Goal: Information Seeking & Learning: Learn about a topic

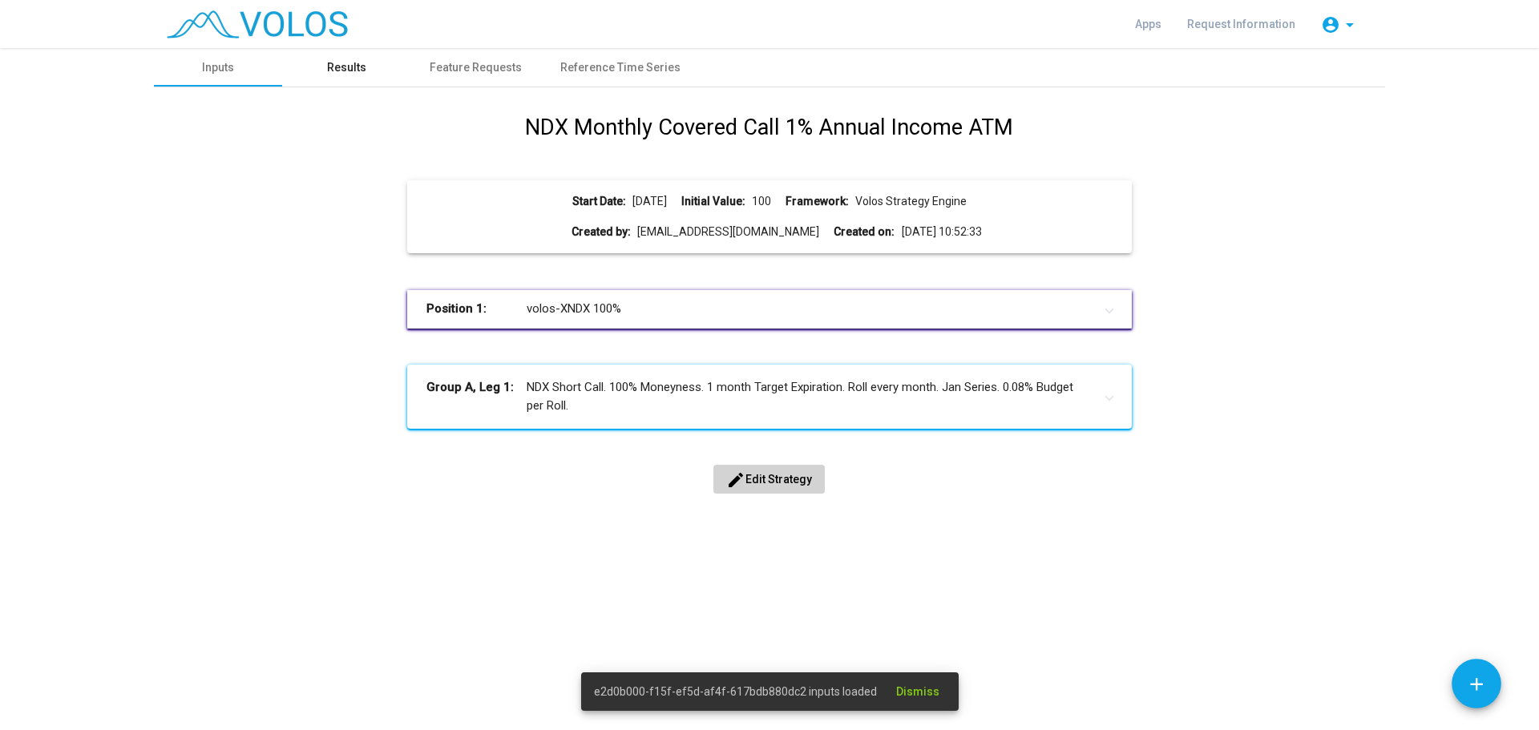
click at [347, 68] on div "Results" at bounding box center [346, 67] width 39 height 17
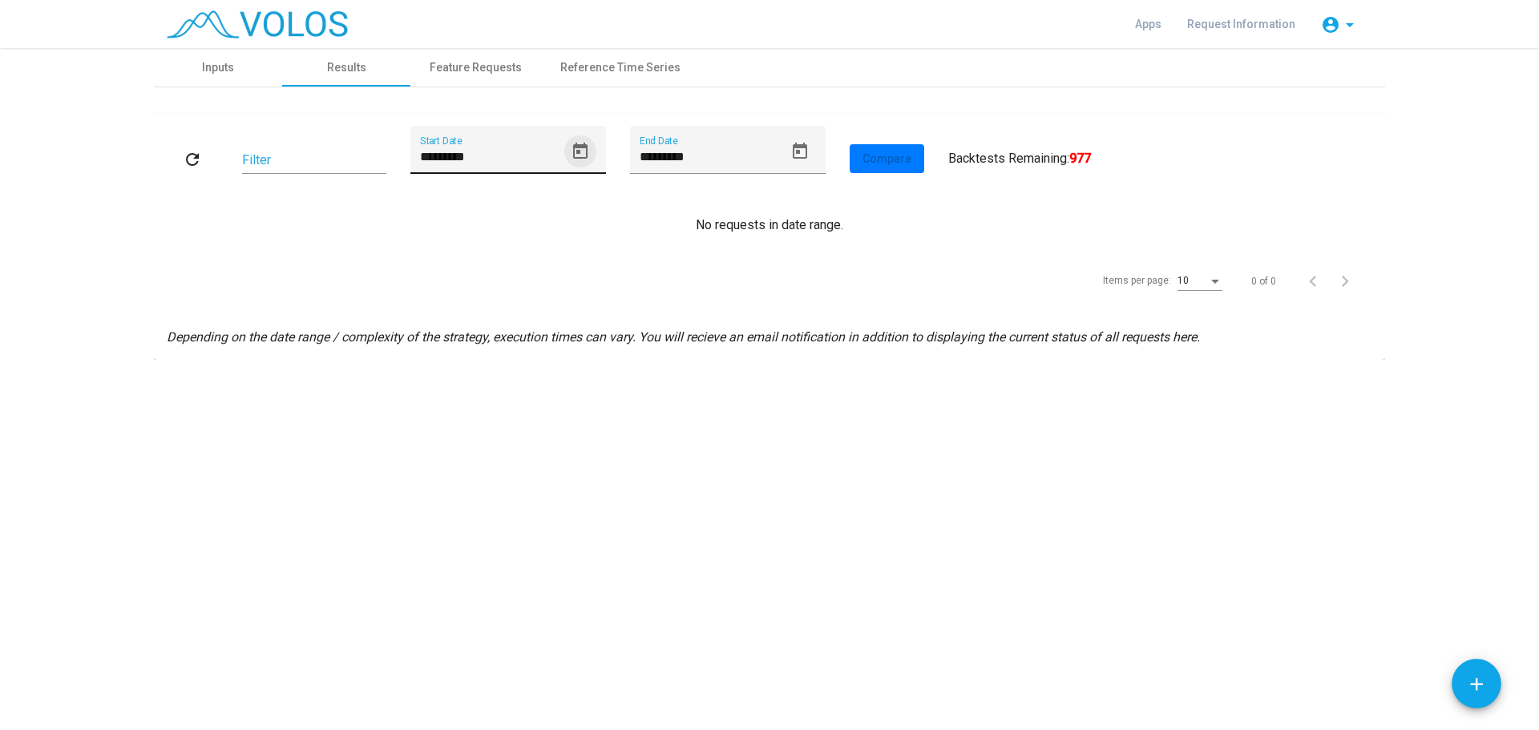
click at [584, 144] on icon "Open calendar" at bounding box center [580, 151] width 14 height 16
click at [592, 204] on button "Previous month" at bounding box center [595, 208] width 32 height 32
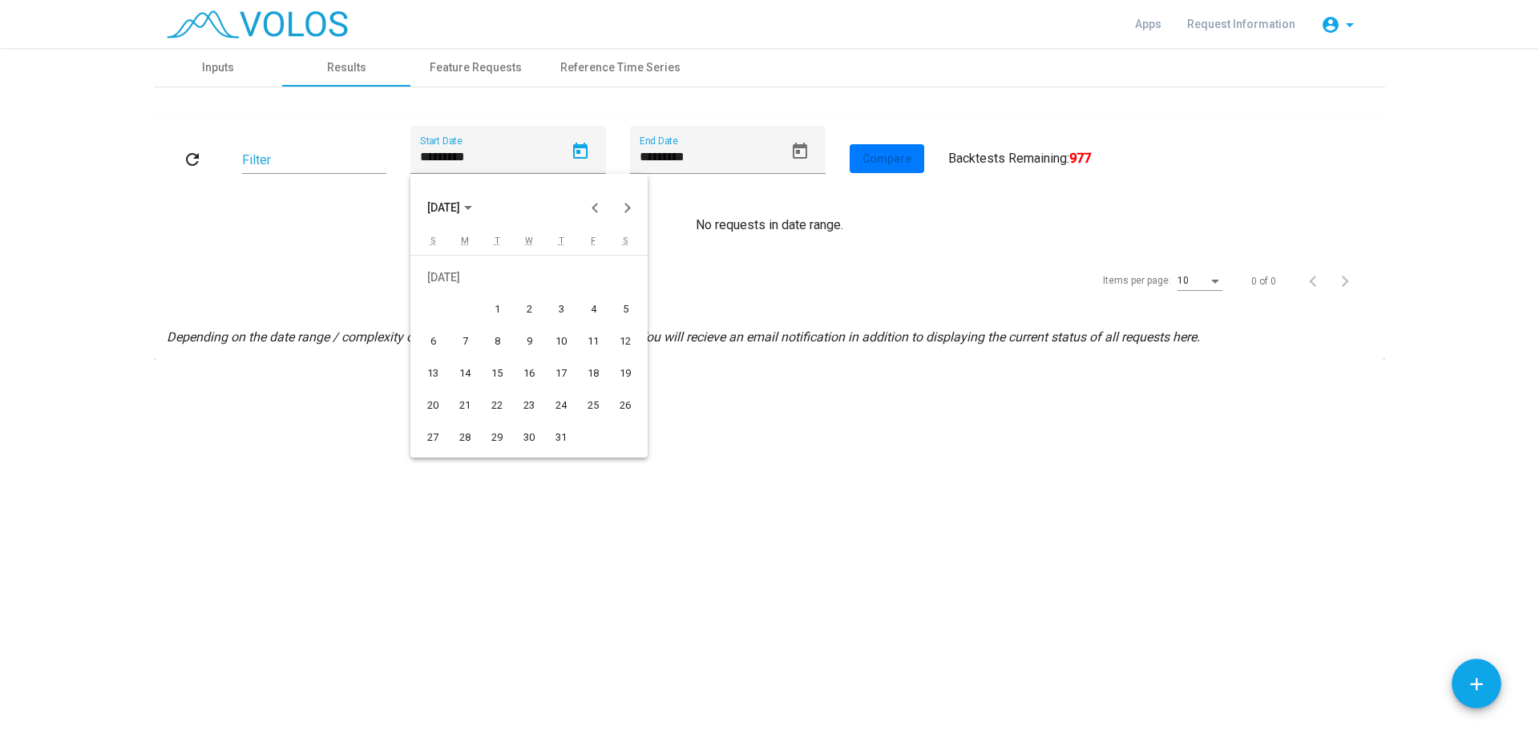
click at [492, 308] on div "1" at bounding box center [497, 309] width 29 height 29
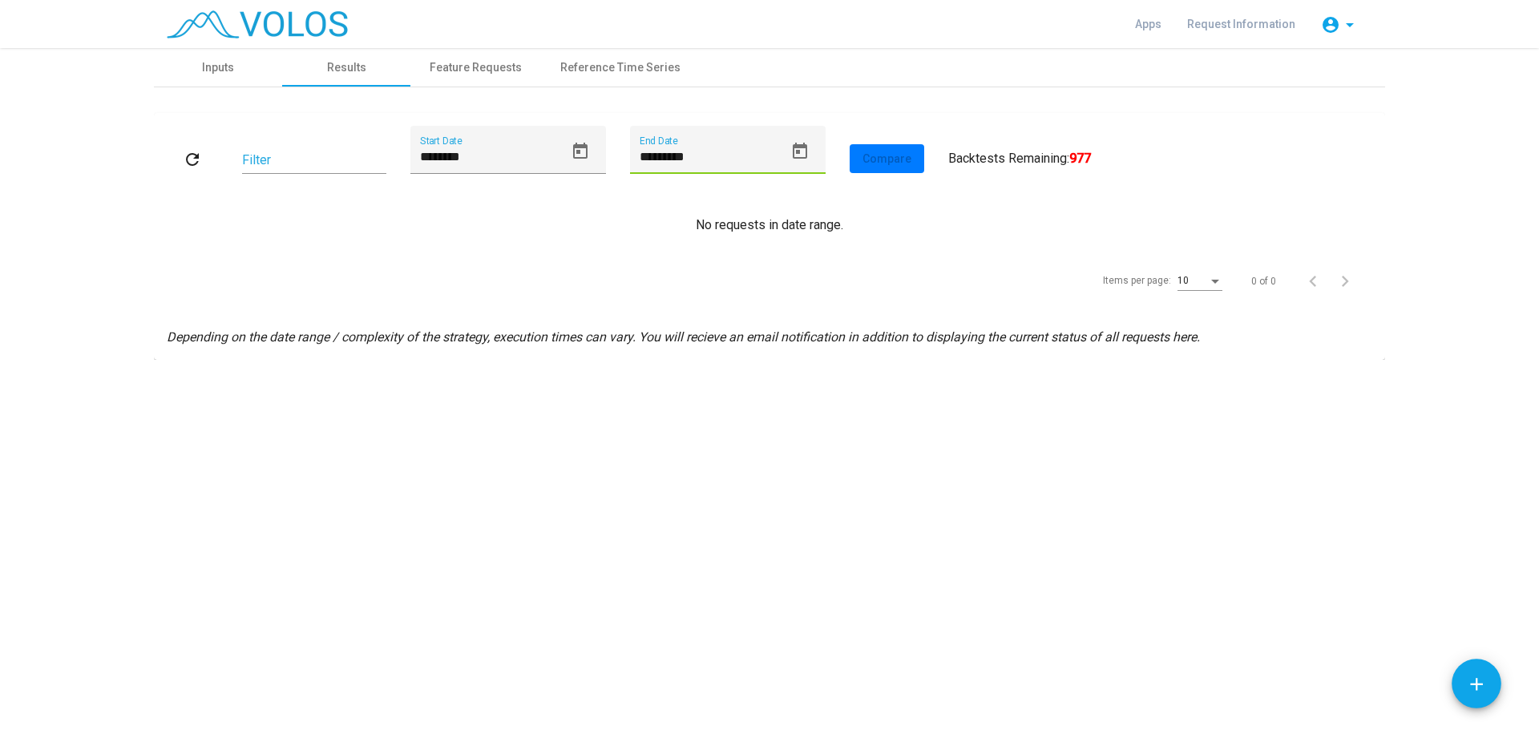
click at [748, 164] on input "*********" at bounding box center [712, 157] width 144 height 14
click at [955, 216] on div "No requests in date range." at bounding box center [769, 225] width 1205 height 19
click at [600, 149] on div "******** Start Date" at bounding box center [508, 150] width 196 height 48
click at [579, 149] on icon "Open calendar" at bounding box center [580, 151] width 19 height 19
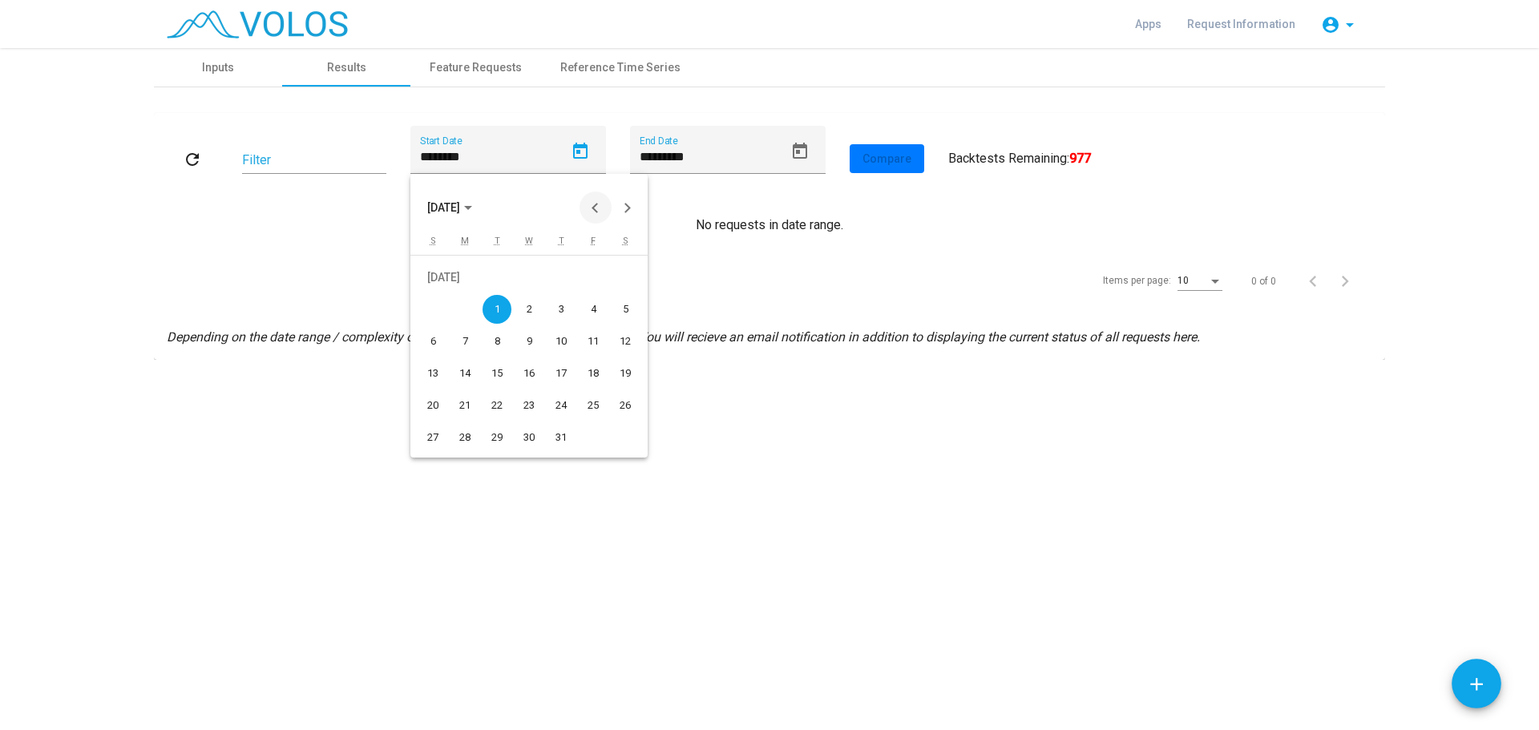
click at [599, 207] on button "Previous month" at bounding box center [595, 208] width 32 height 32
click at [441, 316] on div "1" at bounding box center [432, 309] width 29 height 29
type input "********"
click at [733, 230] on div "No requests in date range." at bounding box center [769, 225] width 1205 height 19
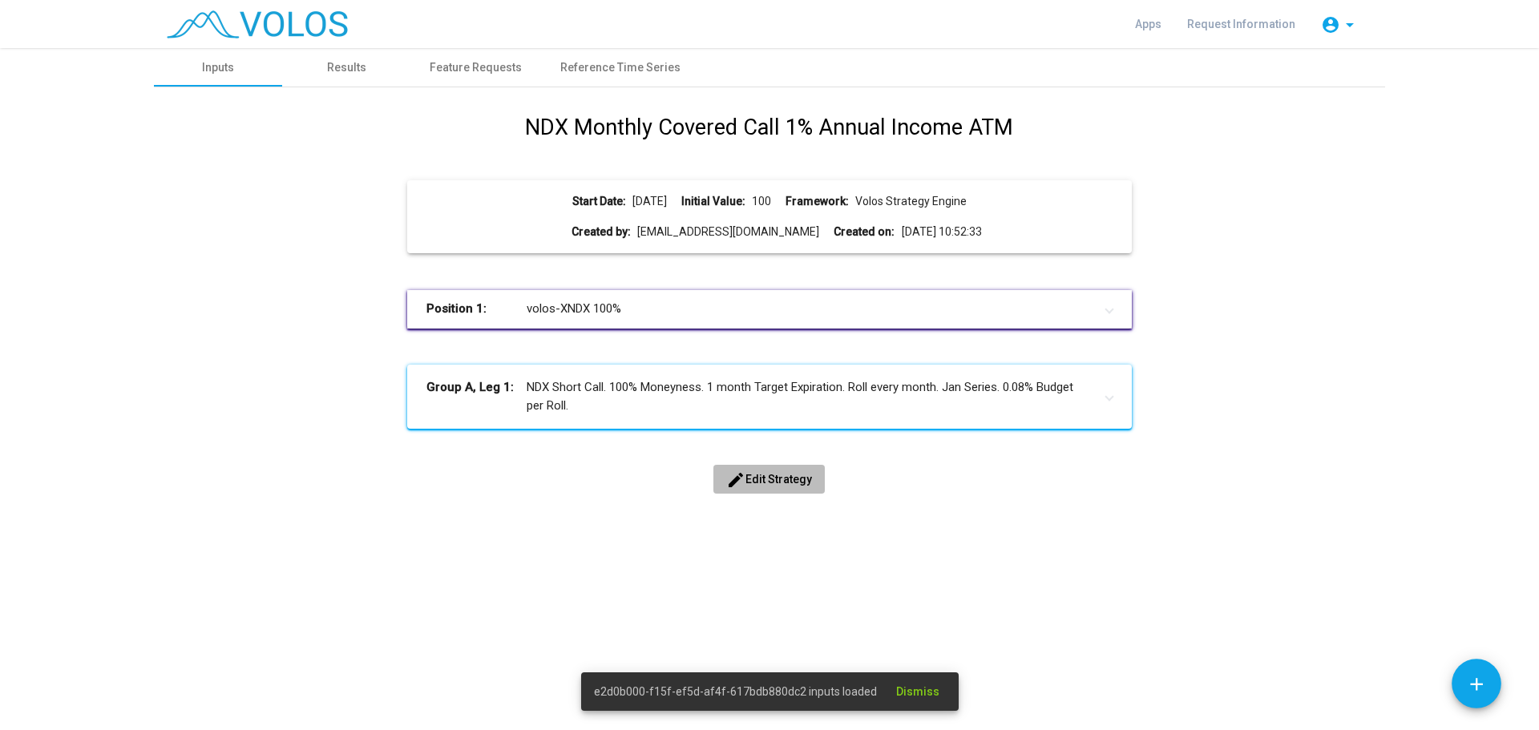
click at [777, 473] on span "edit Edit Strategy" at bounding box center [769, 479] width 86 height 13
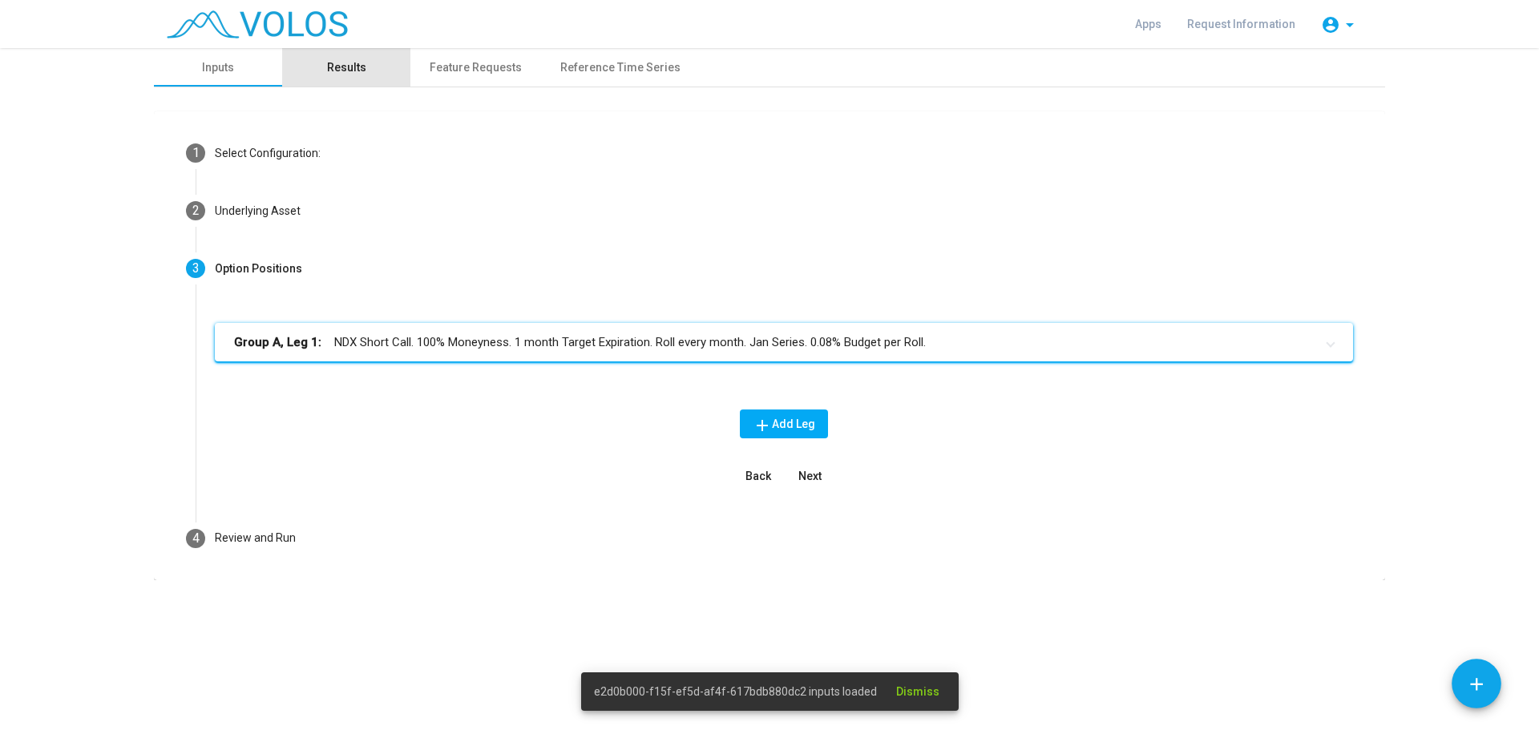
click at [357, 66] on div "Results" at bounding box center [346, 67] width 39 height 17
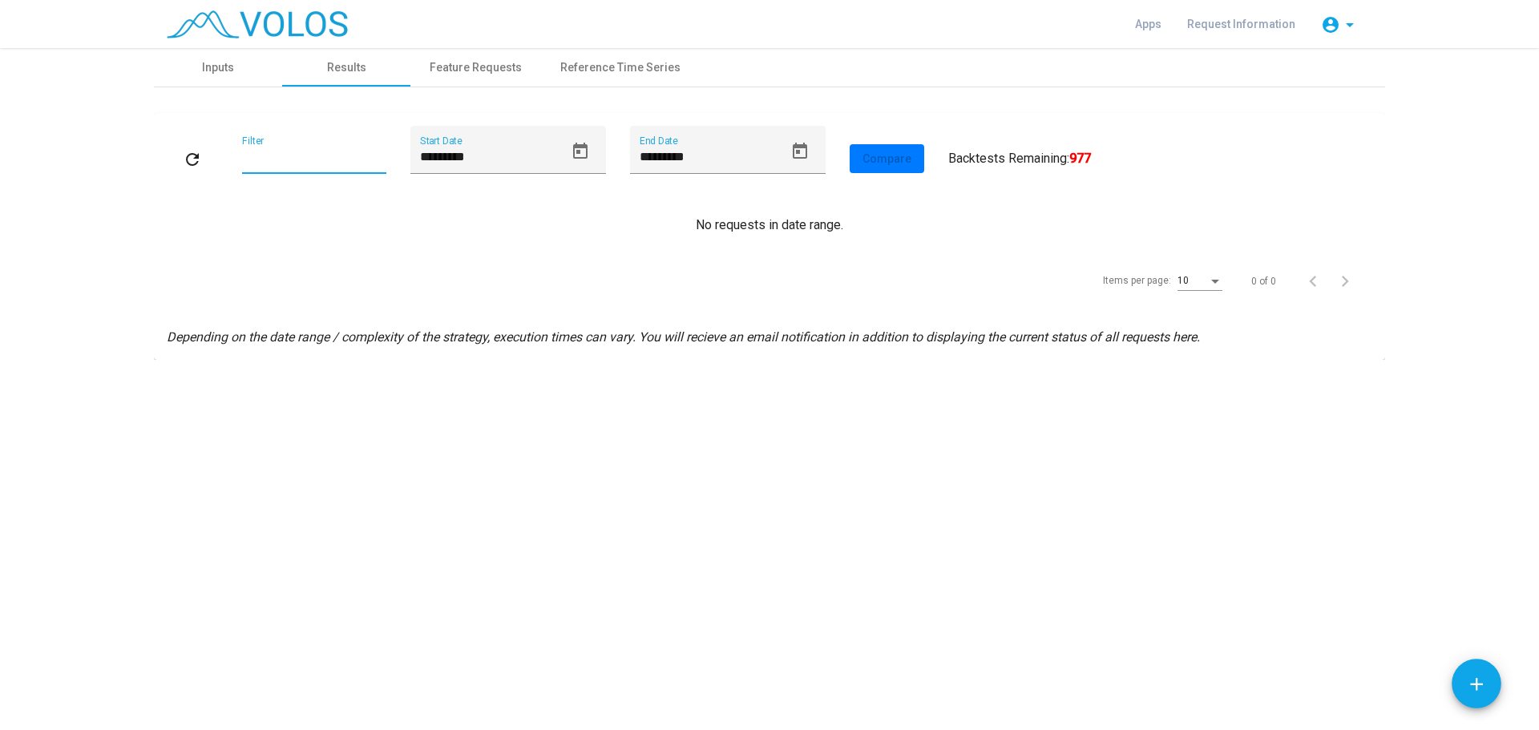
click at [307, 160] on input "Filter" at bounding box center [314, 160] width 144 height 14
click at [491, 158] on input "*********" at bounding box center [492, 157] width 144 height 14
click at [576, 148] on icon "Open calendar" at bounding box center [580, 151] width 14 height 16
click at [594, 203] on button "Previous month" at bounding box center [595, 208] width 32 height 32
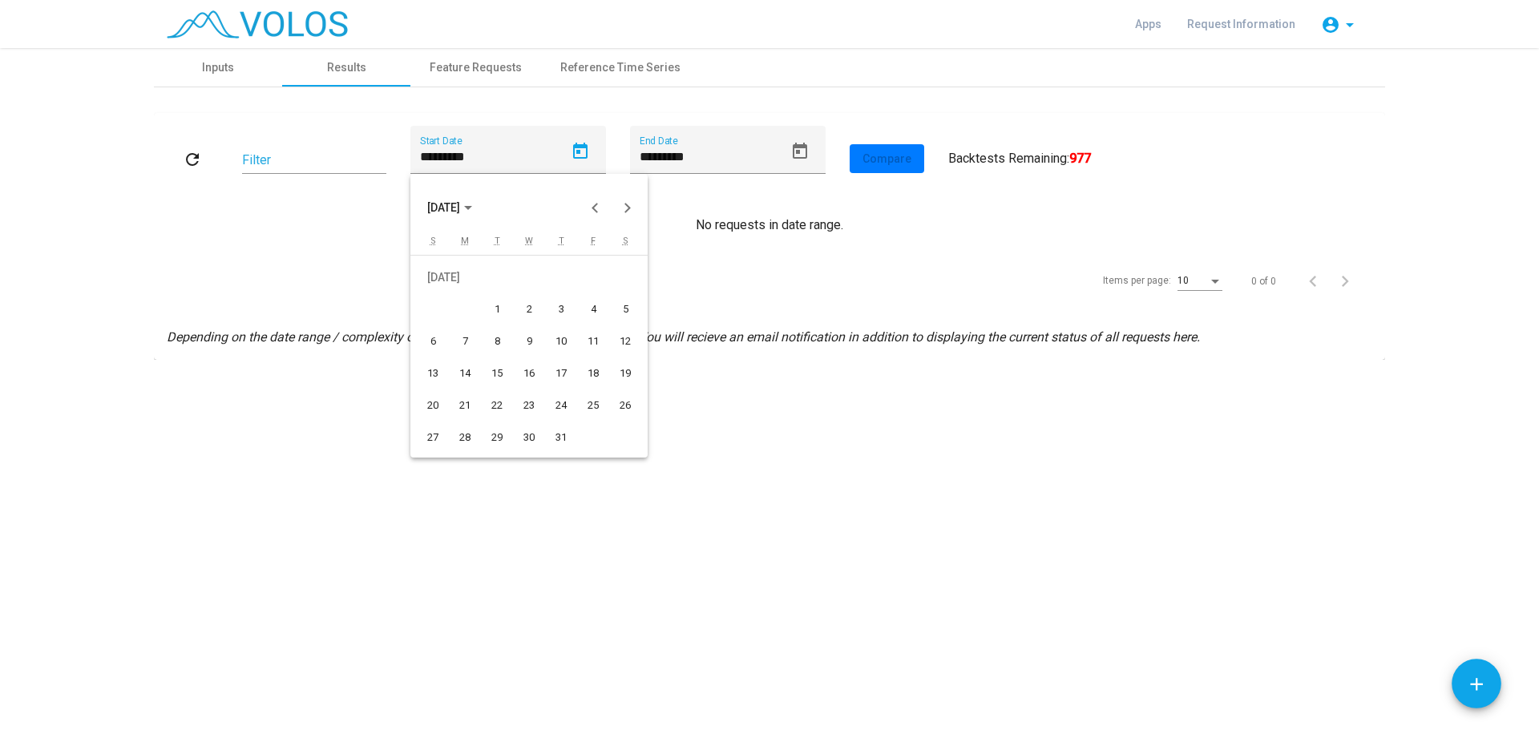
click at [500, 309] on div "1" at bounding box center [497, 309] width 29 height 29
type input "********"
click at [195, 148] on button "refresh" at bounding box center [192, 158] width 51 height 29
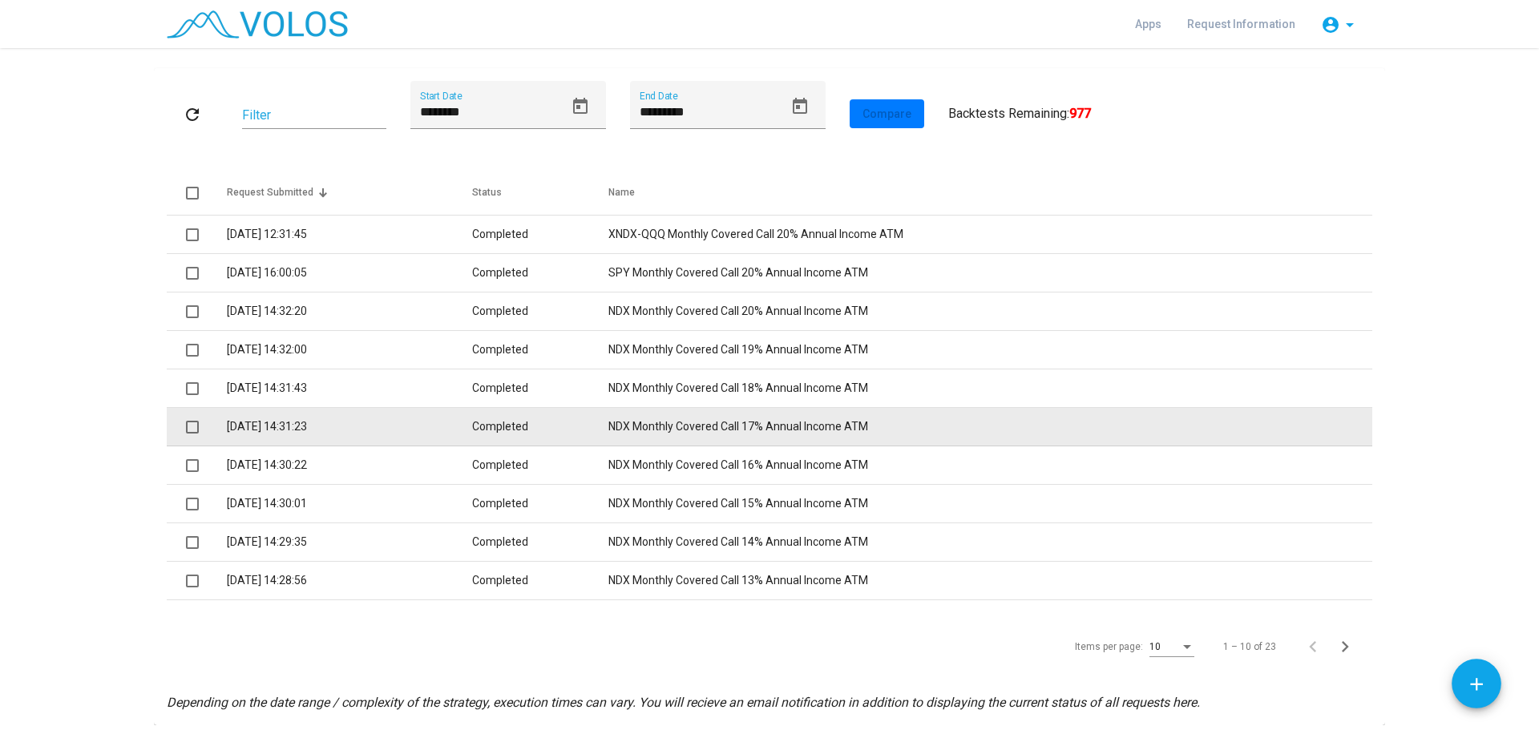
scroll to position [80, 0]
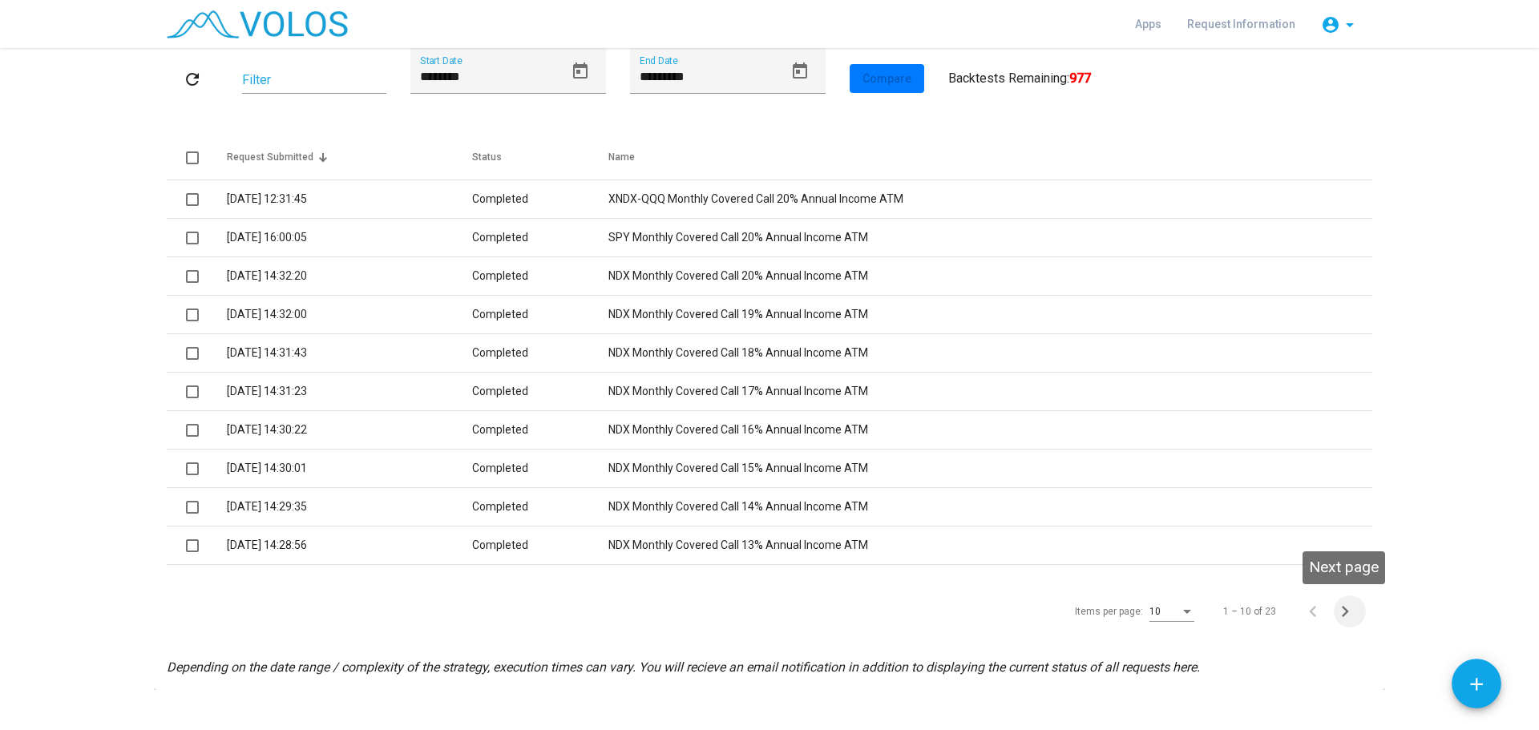
click at [1335, 616] on icon "Next page" at bounding box center [1345, 611] width 22 height 22
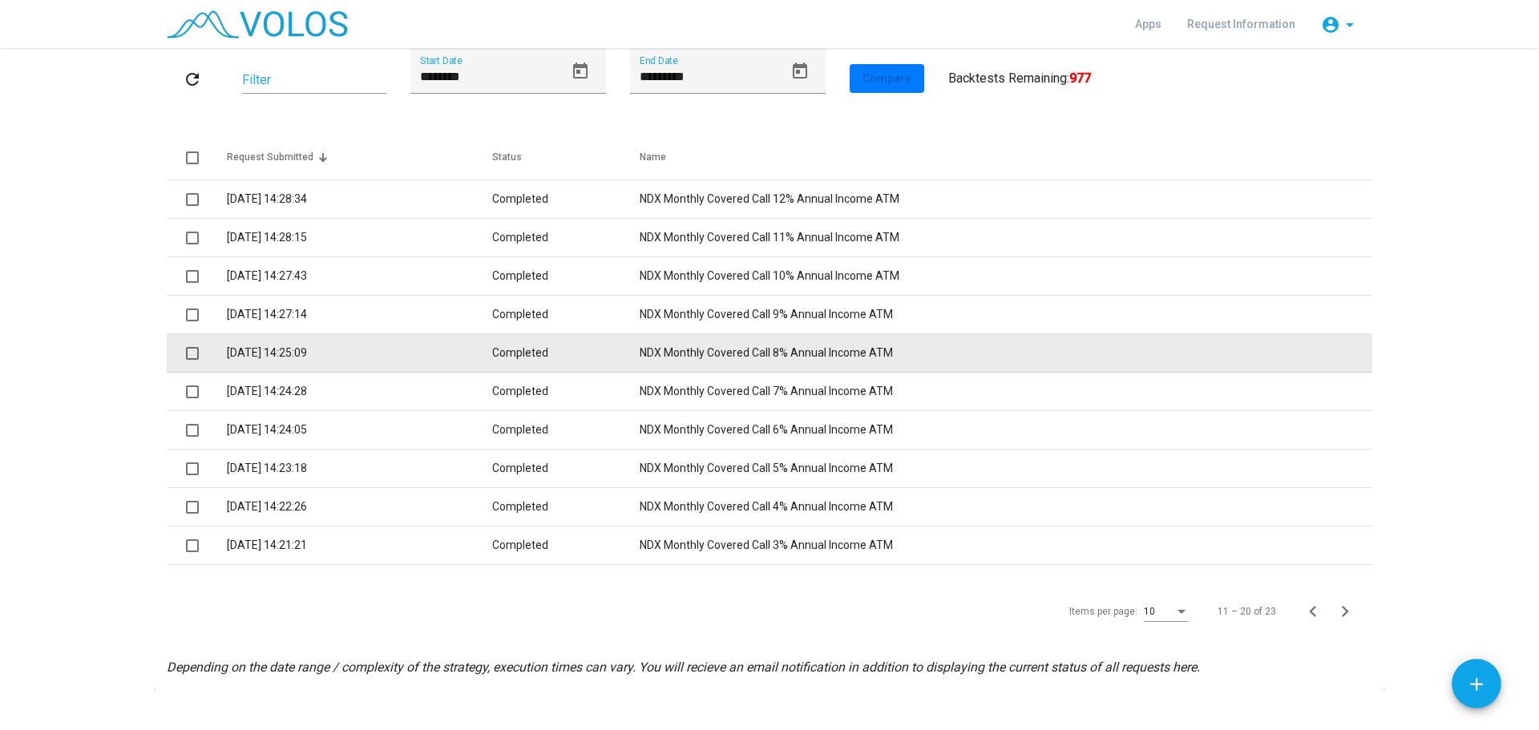
click at [700, 353] on td "NDX Monthly Covered Call 8% Annual Income ATM" at bounding box center [1006, 353] width 733 height 38
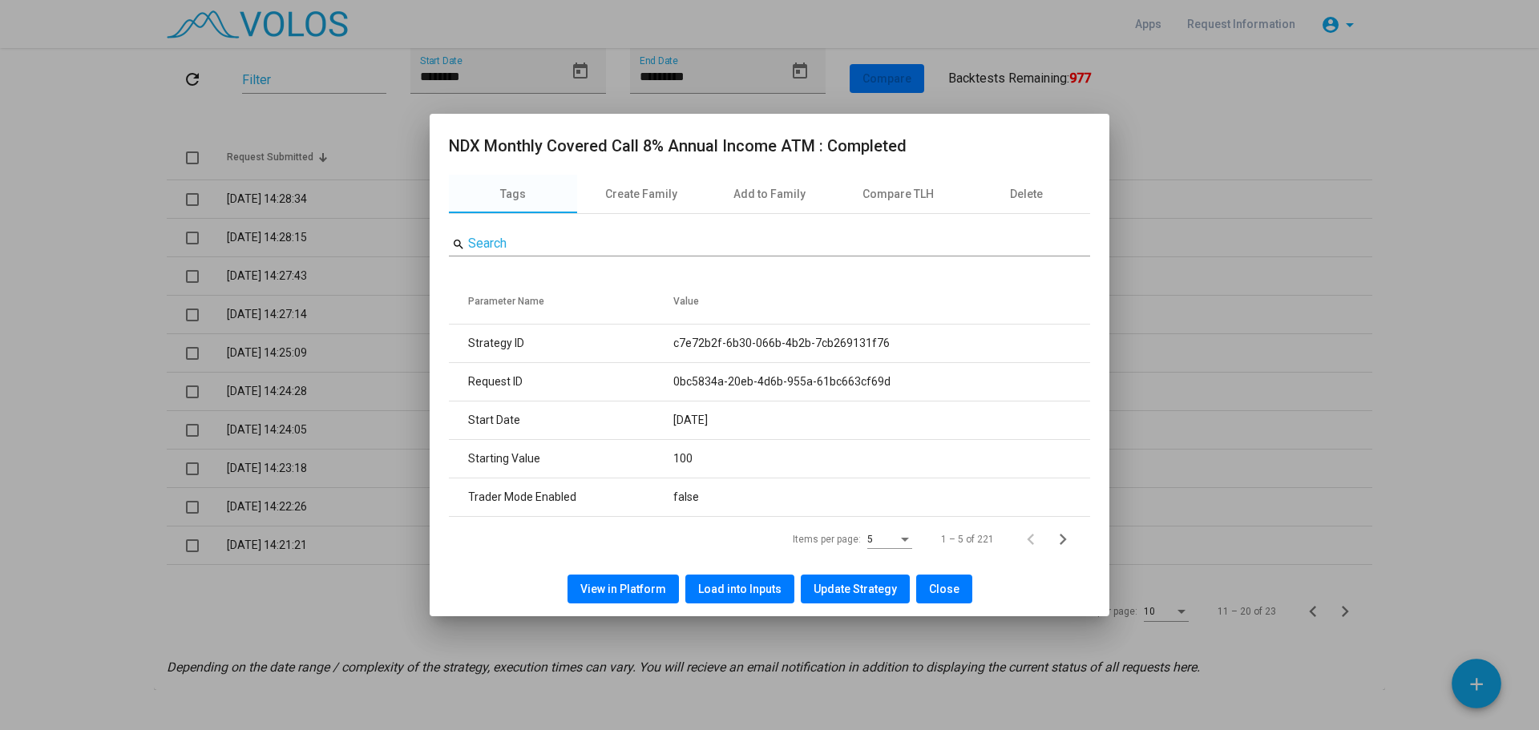
click at [646, 586] on span "View in Platform" at bounding box center [623, 589] width 86 height 13
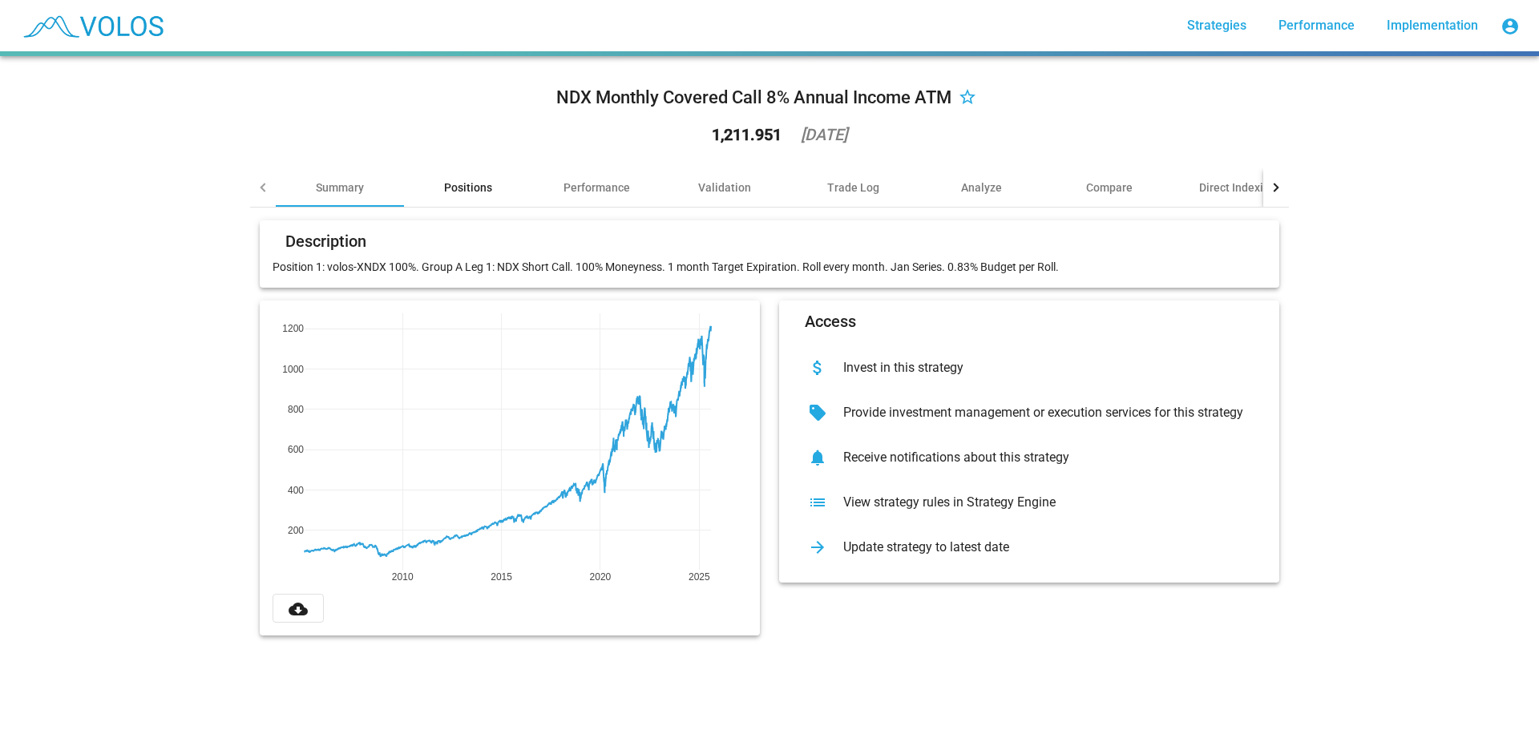
click at [457, 191] on div "Positions" at bounding box center [468, 188] width 48 height 16
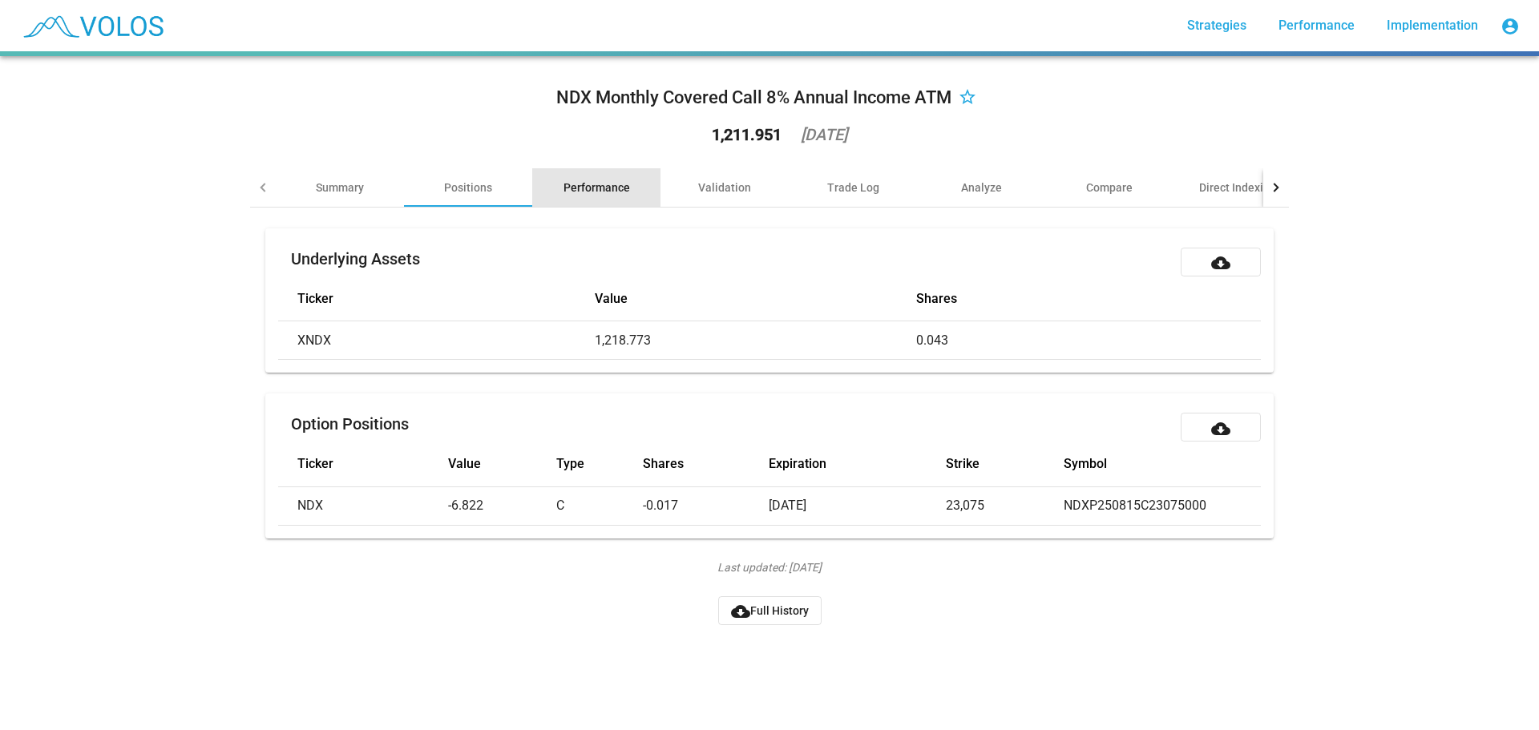
click at [592, 180] on div "Performance" at bounding box center [596, 188] width 67 height 16
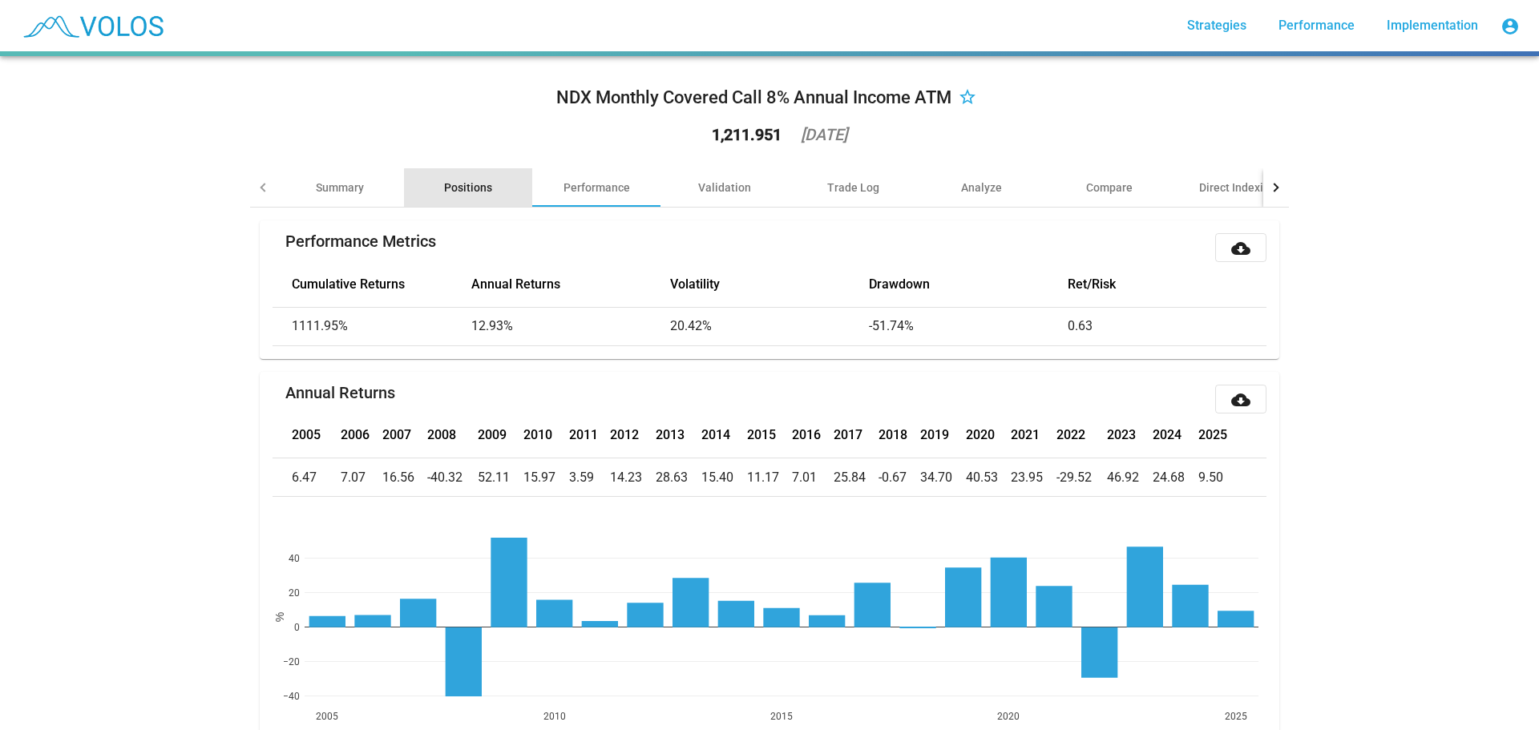
click at [475, 189] on div "Positions" at bounding box center [468, 188] width 48 height 16
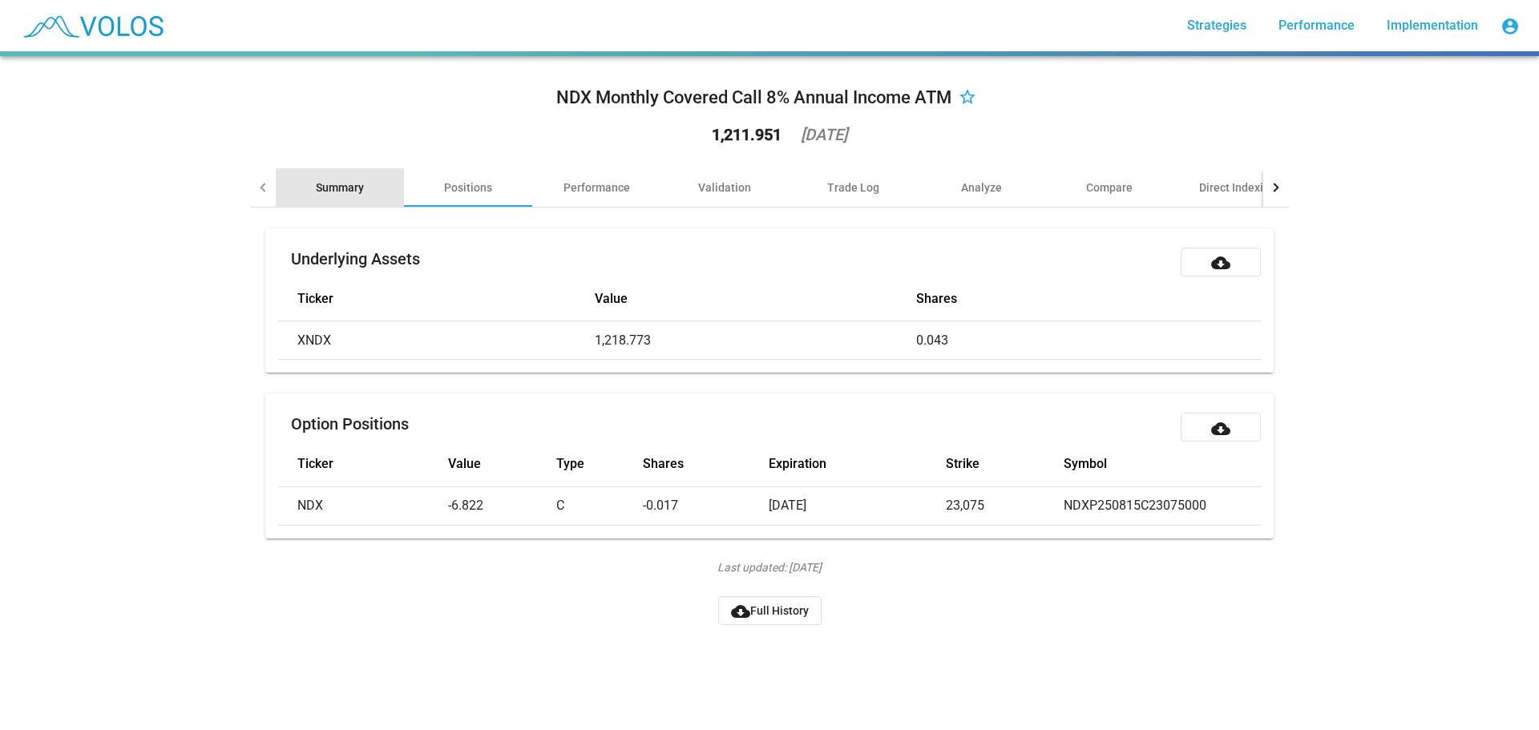
click at [324, 189] on div "Summary" at bounding box center [340, 188] width 48 height 16
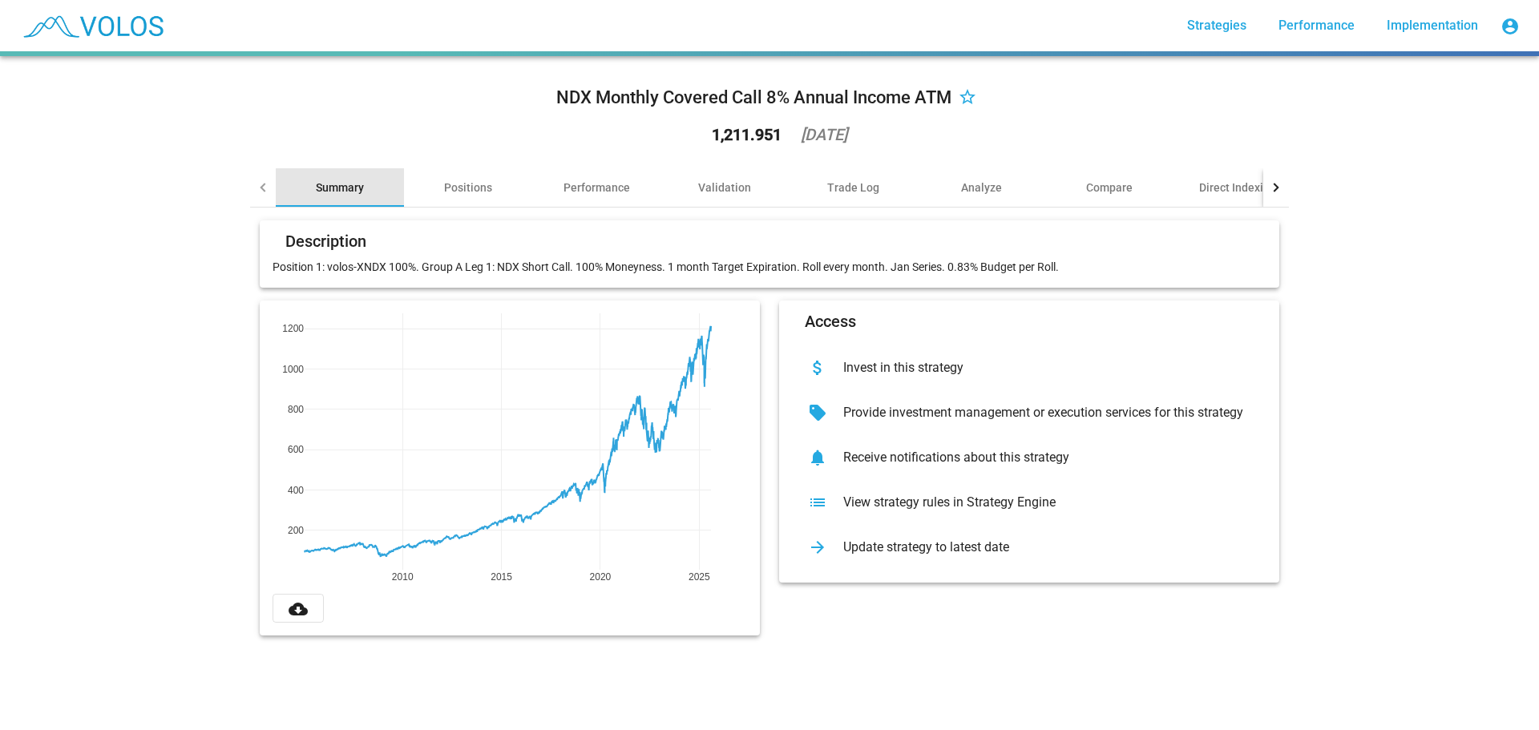
click at [385, 193] on div "Summary" at bounding box center [340, 187] width 128 height 38
click at [467, 190] on div "Positions" at bounding box center [468, 188] width 48 height 16
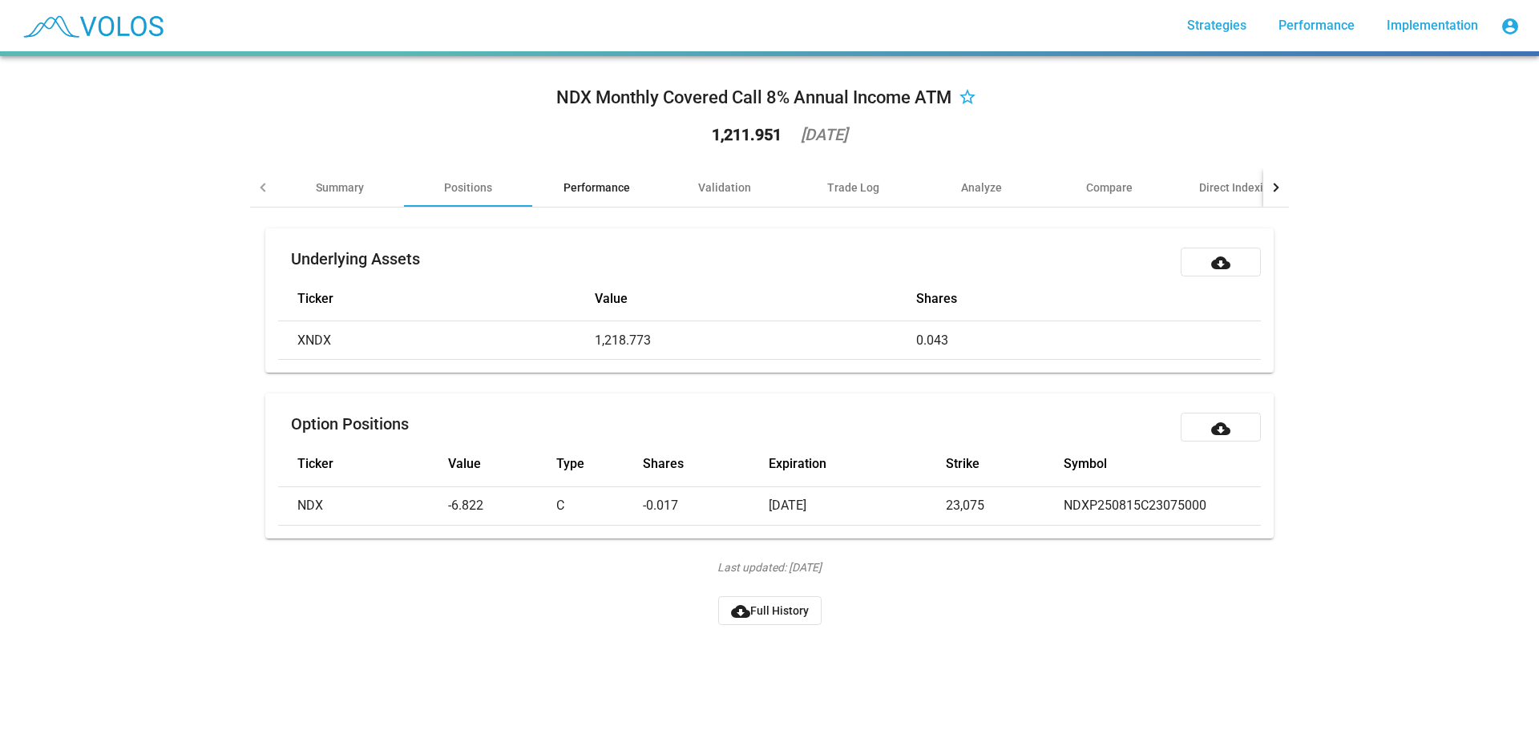
click at [613, 188] on div "Performance" at bounding box center [596, 188] width 67 height 16
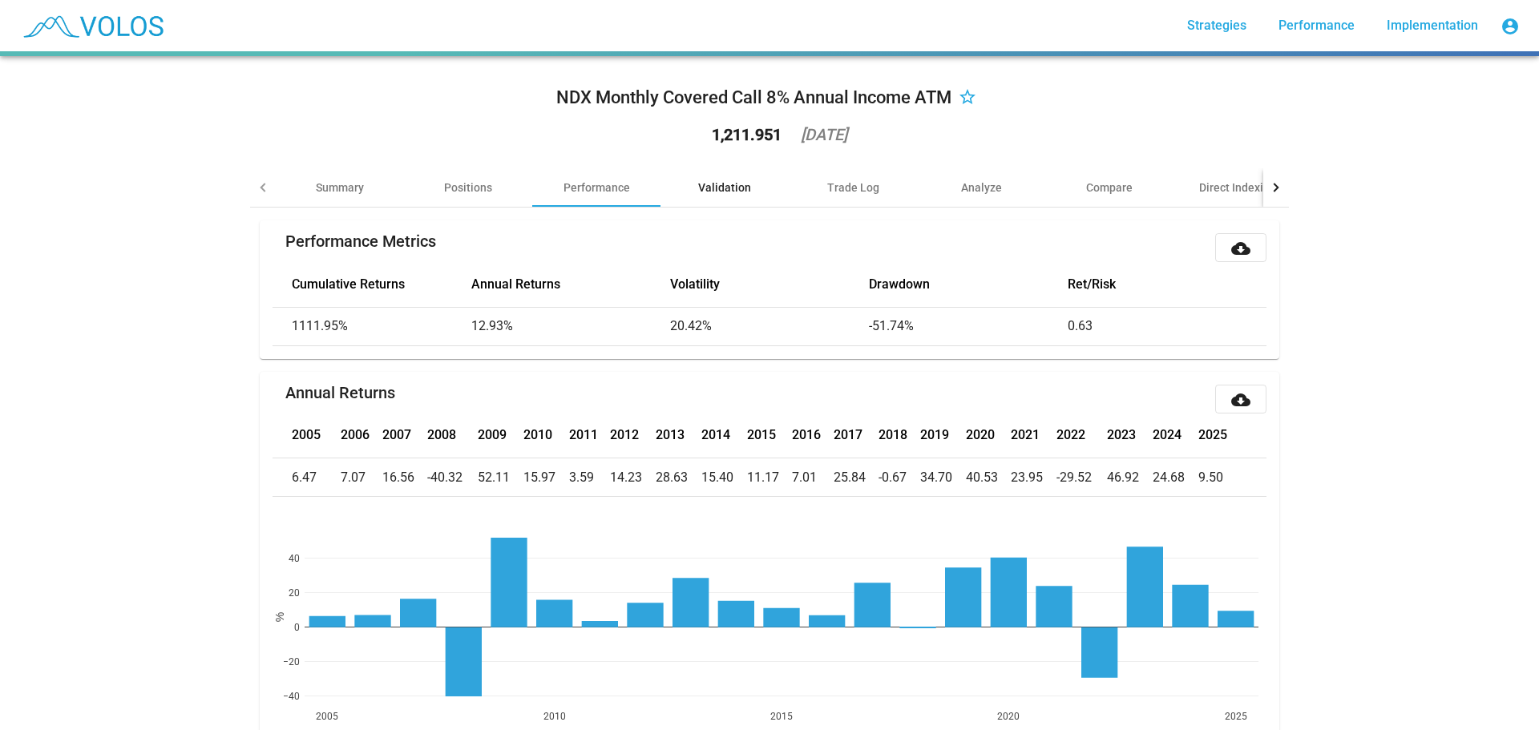
click at [745, 188] on div "Validation" at bounding box center [724, 187] width 128 height 38
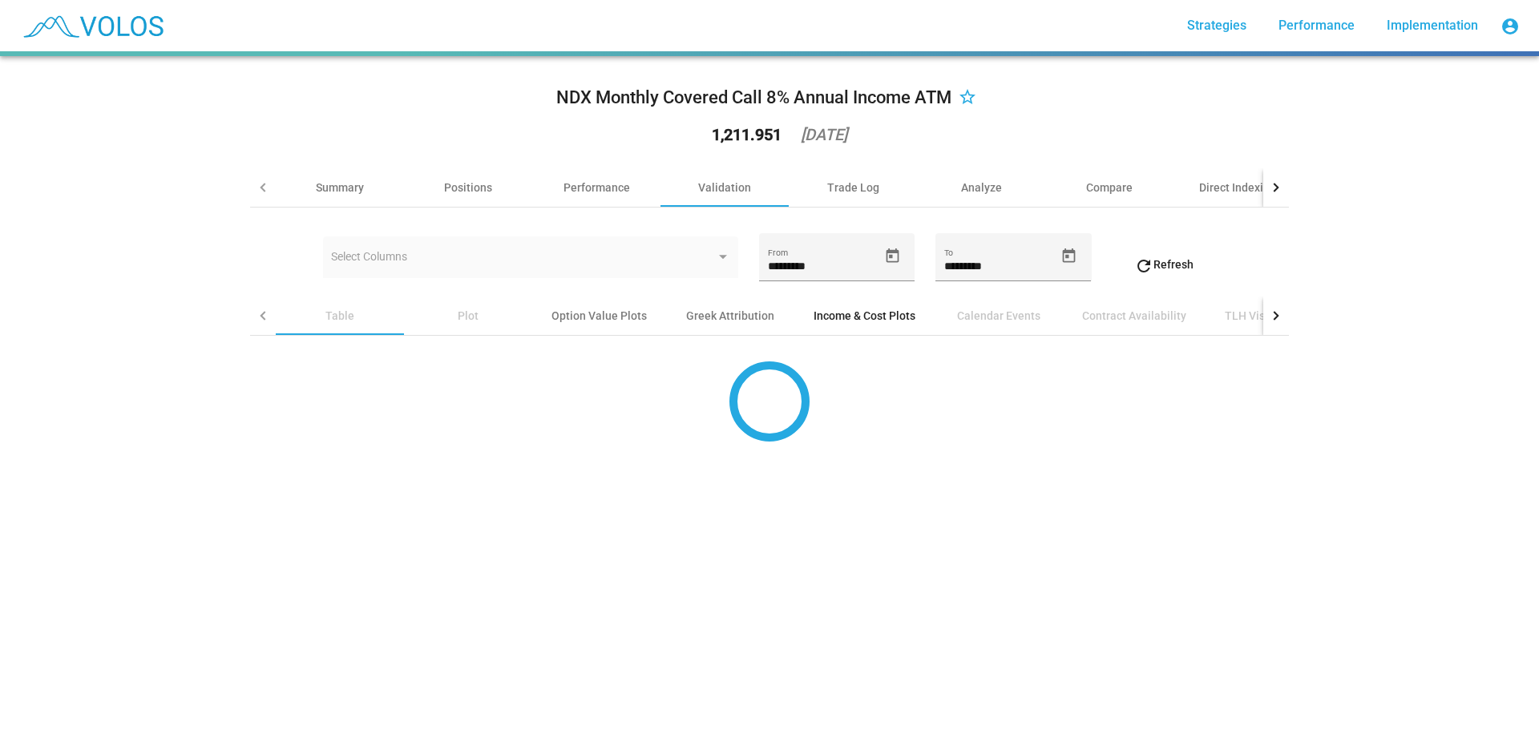
click at [858, 313] on div "Income & Cost Plots" at bounding box center [865, 316] width 102 height 16
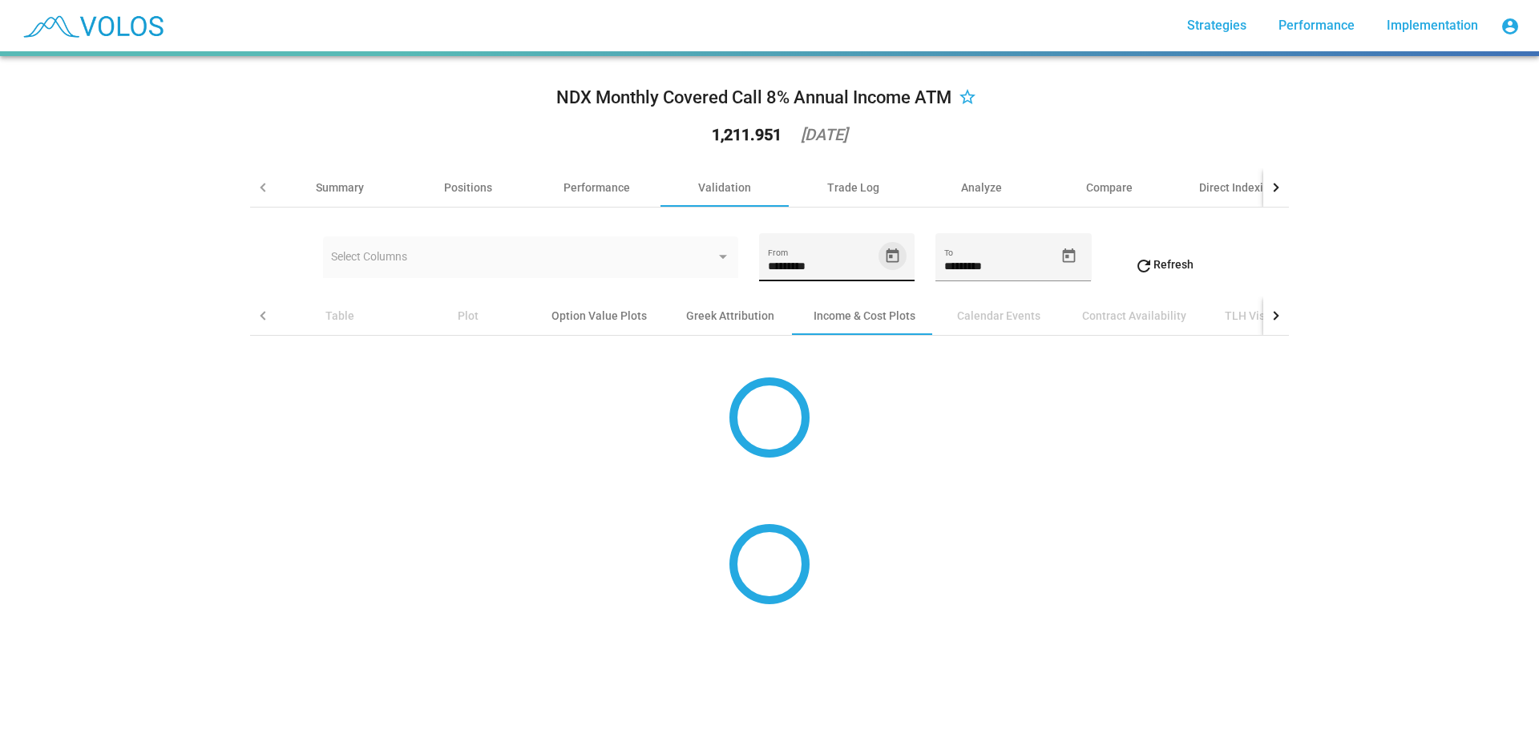
click at [887, 253] on icon "Open calendar" at bounding box center [892, 256] width 17 height 17
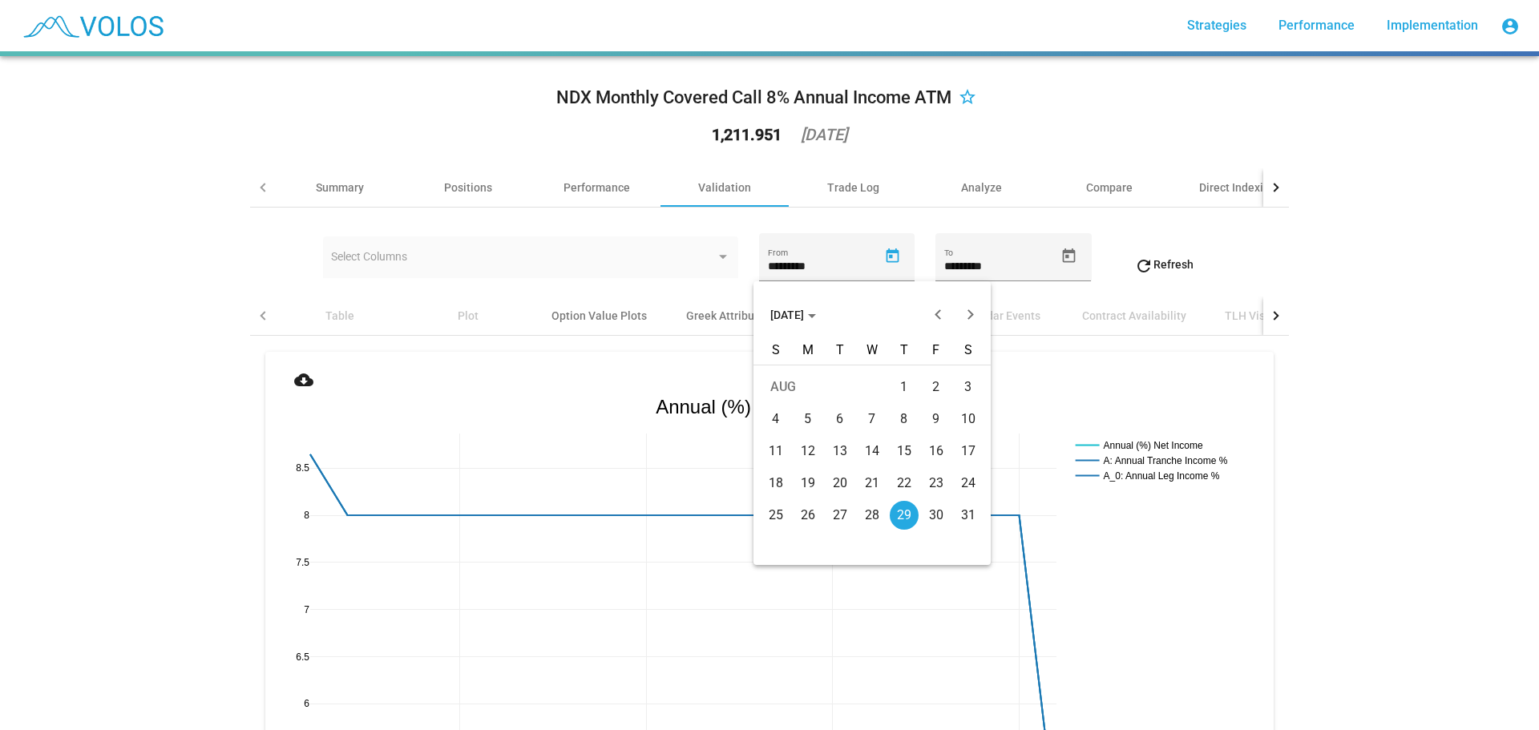
click at [816, 314] on div "Choose month and year" at bounding box center [812, 316] width 8 height 4
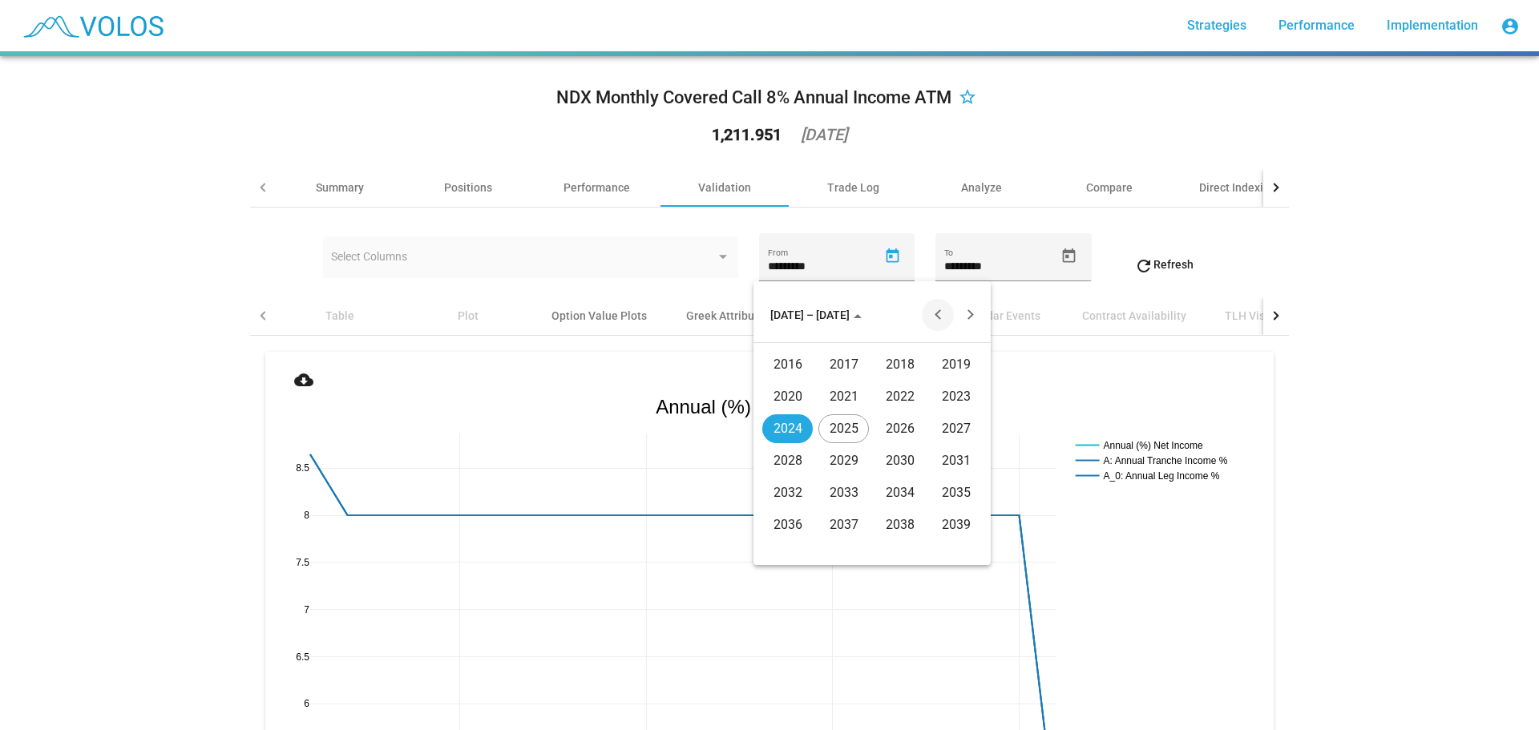
click at [934, 312] on button "Previous 20 years" at bounding box center [938, 315] width 32 height 32
click at [844, 460] on div "2005" at bounding box center [843, 460] width 50 height 29
click at [955, 461] on div "DEC" at bounding box center [956, 460] width 50 height 29
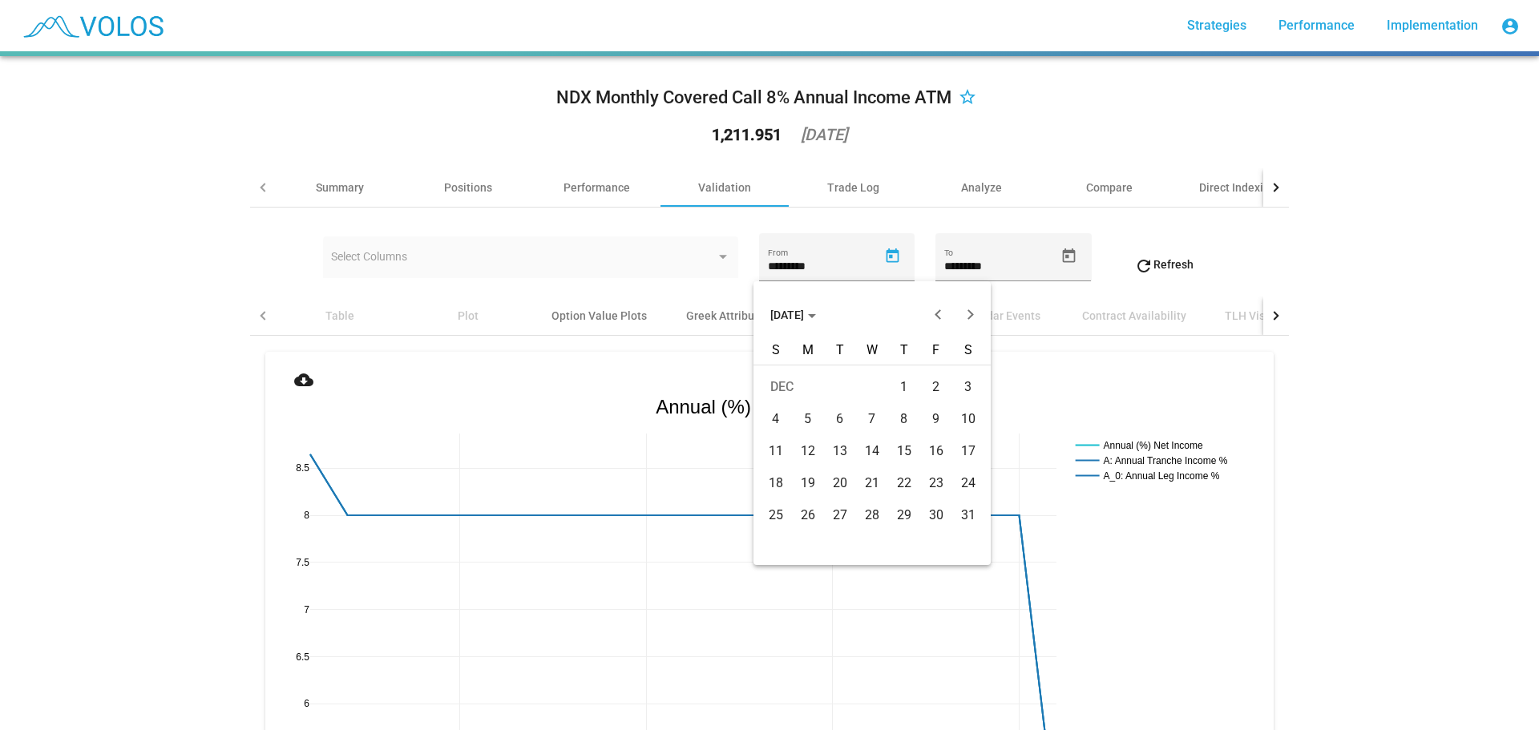
click at [908, 513] on div "29" at bounding box center [904, 515] width 29 height 29
type input "**********"
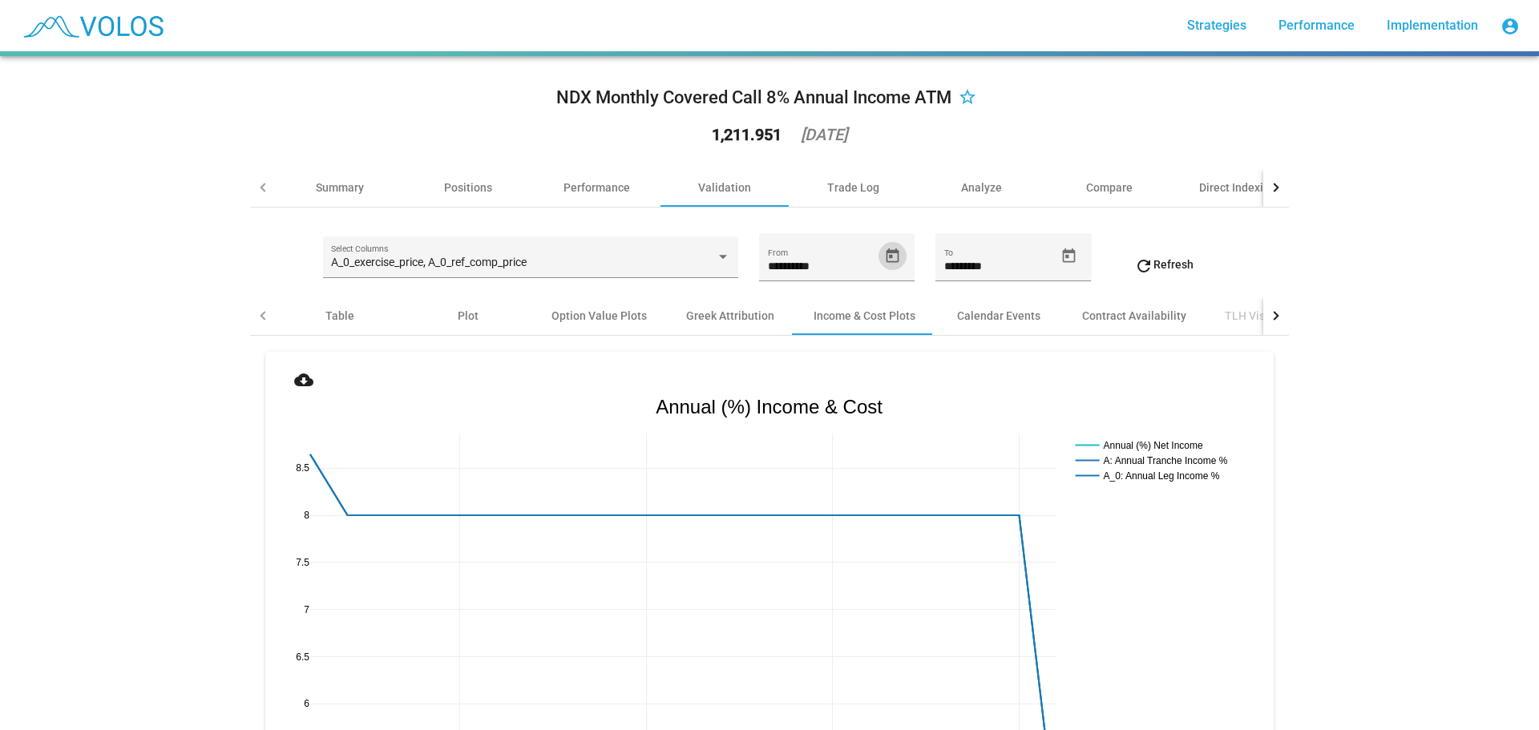
click at [1143, 259] on mat-icon "refresh" at bounding box center [1143, 265] width 19 height 19
click at [1166, 269] on span "refresh Refresh" at bounding box center [1163, 264] width 59 height 13
click at [1271, 186] on div at bounding box center [1274, 187] width 9 height 9
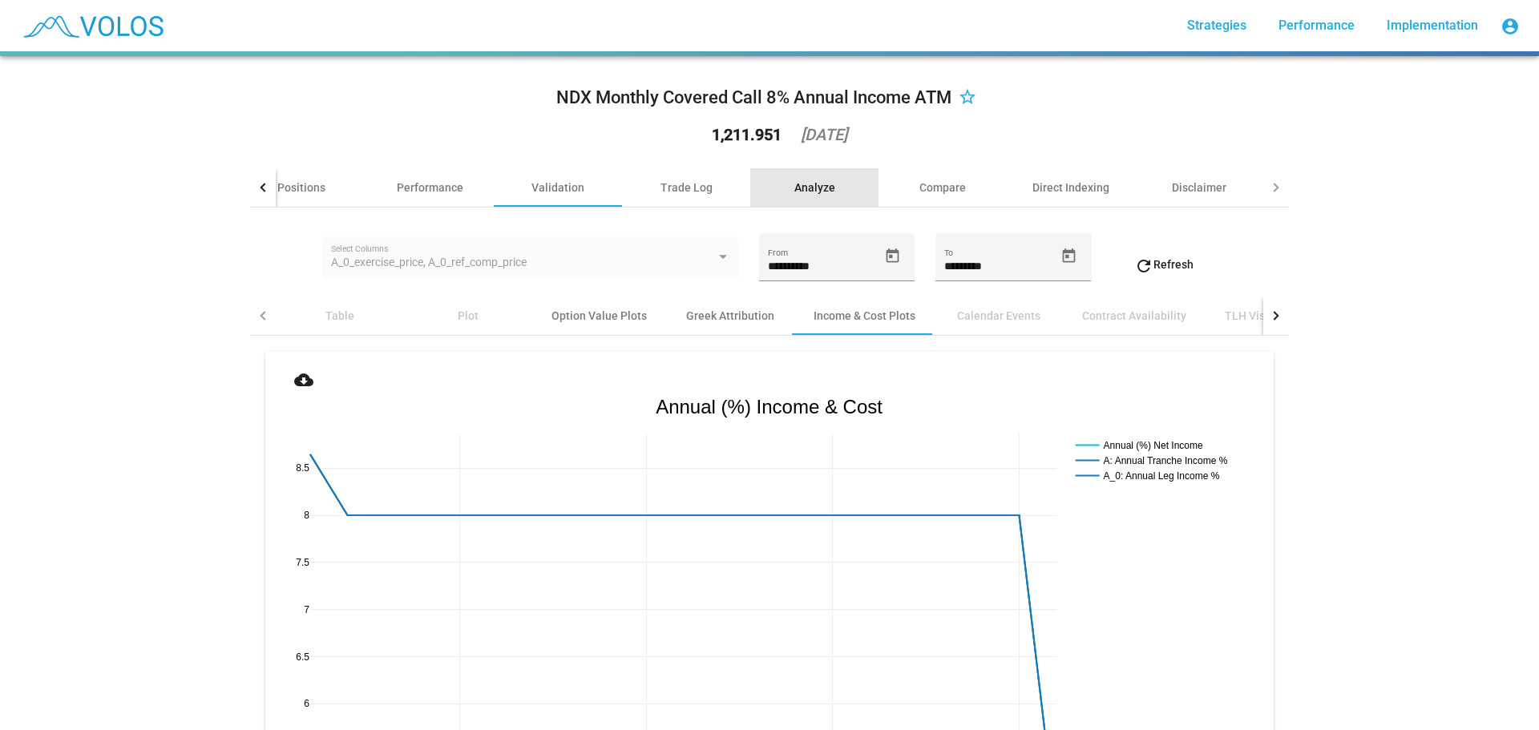
click at [795, 185] on div "Analyze" at bounding box center [814, 188] width 41 height 16
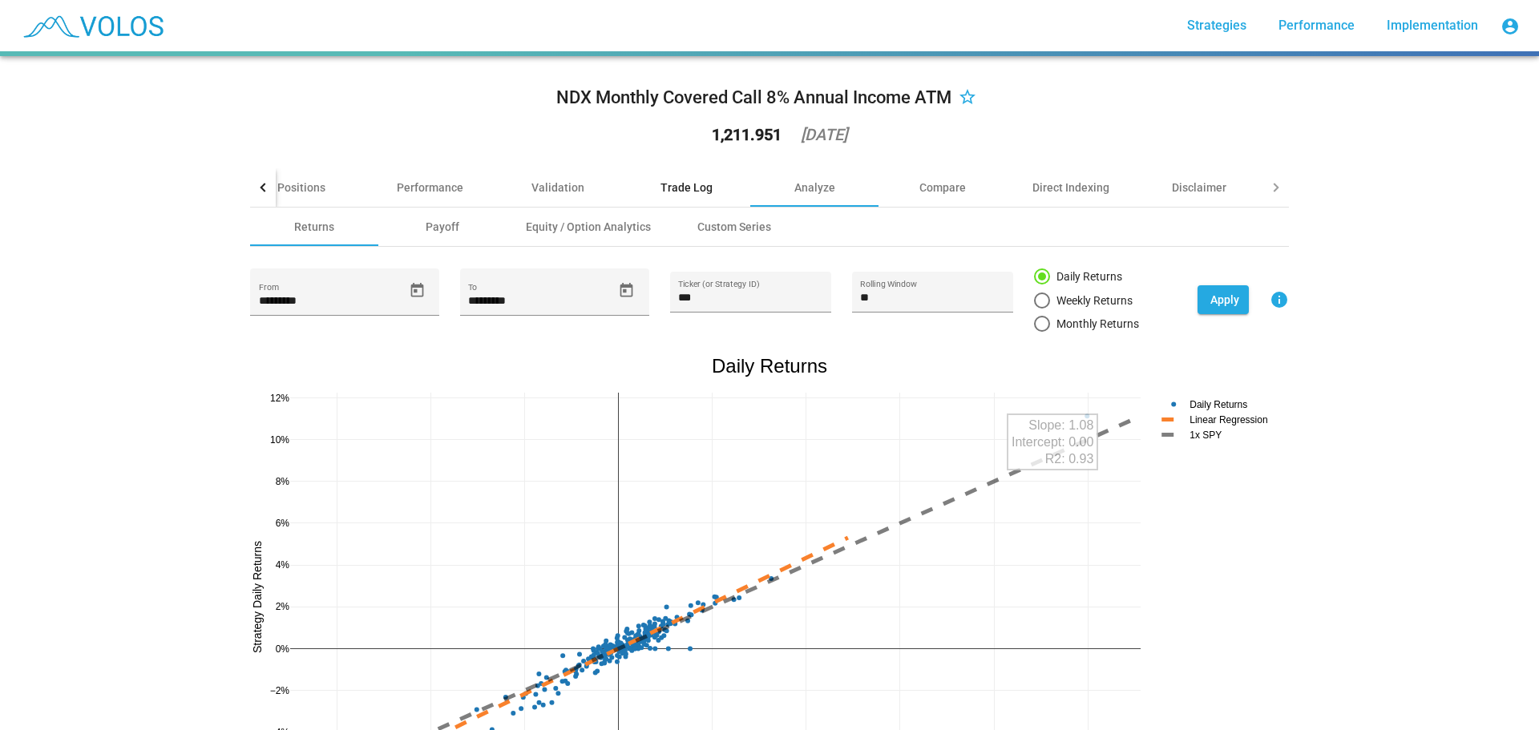
click at [651, 185] on div "Trade Log" at bounding box center [686, 187] width 128 height 38
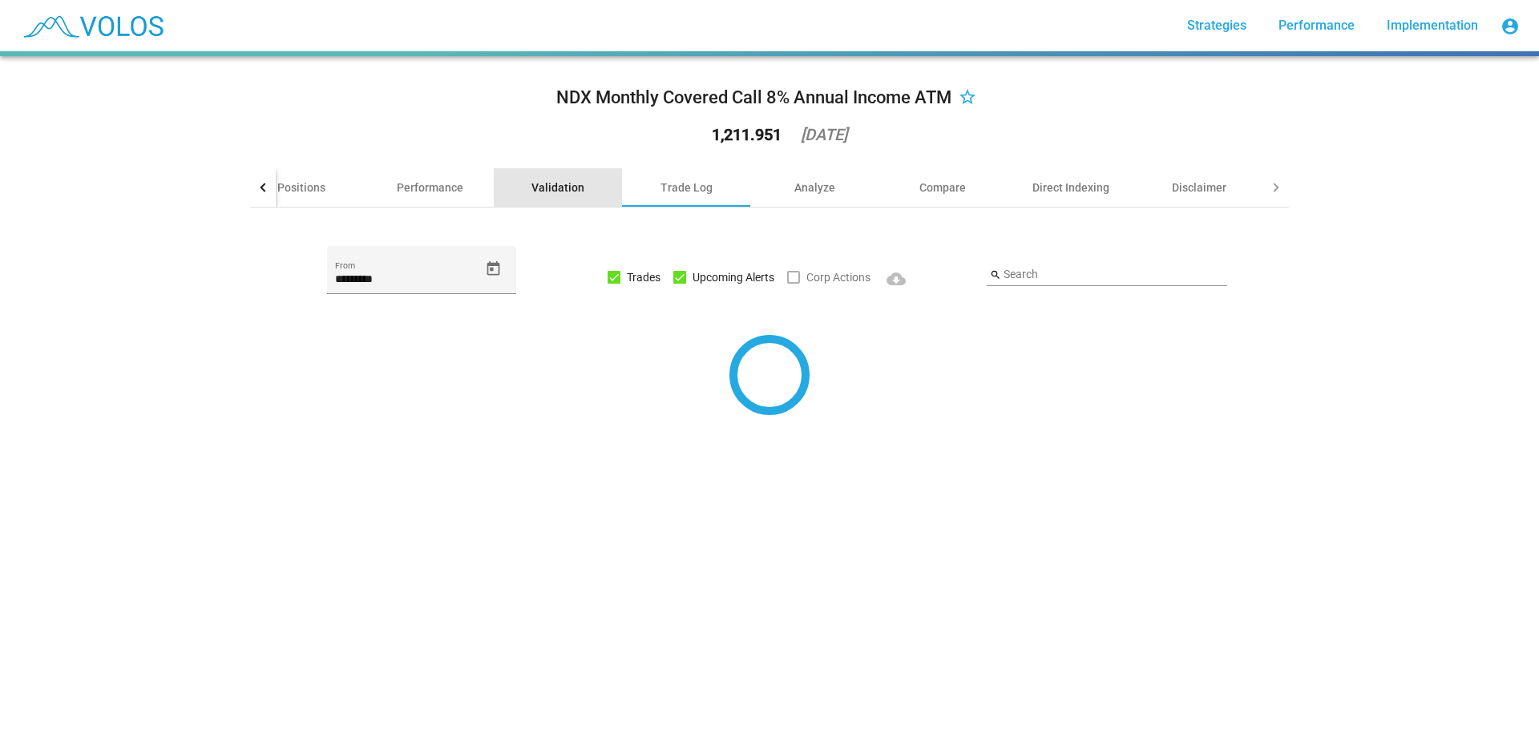
click at [531, 184] on div "Validation" at bounding box center [557, 188] width 53 height 16
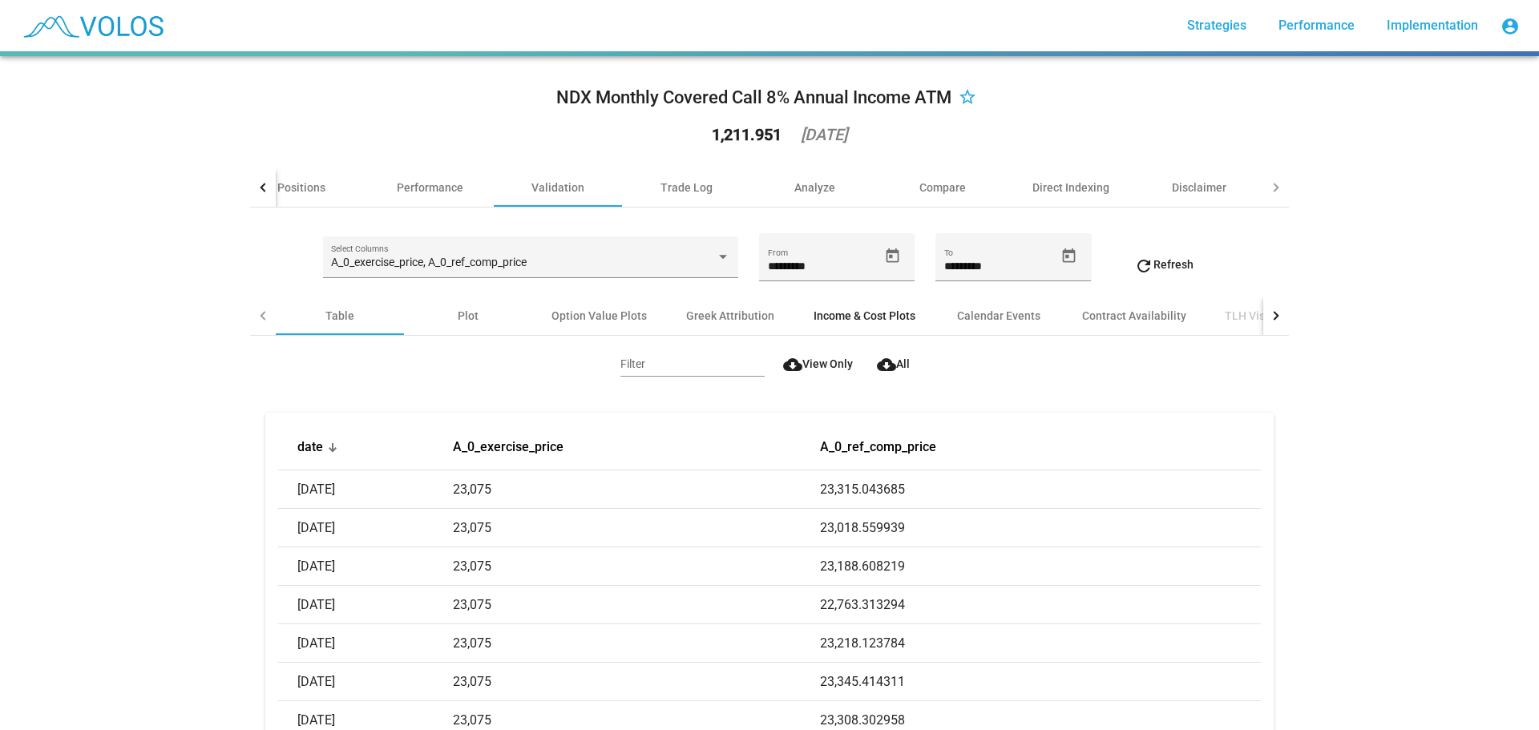
click at [871, 333] on div "Income & Cost Plots" at bounding box center [864, 316] width 140 height 38
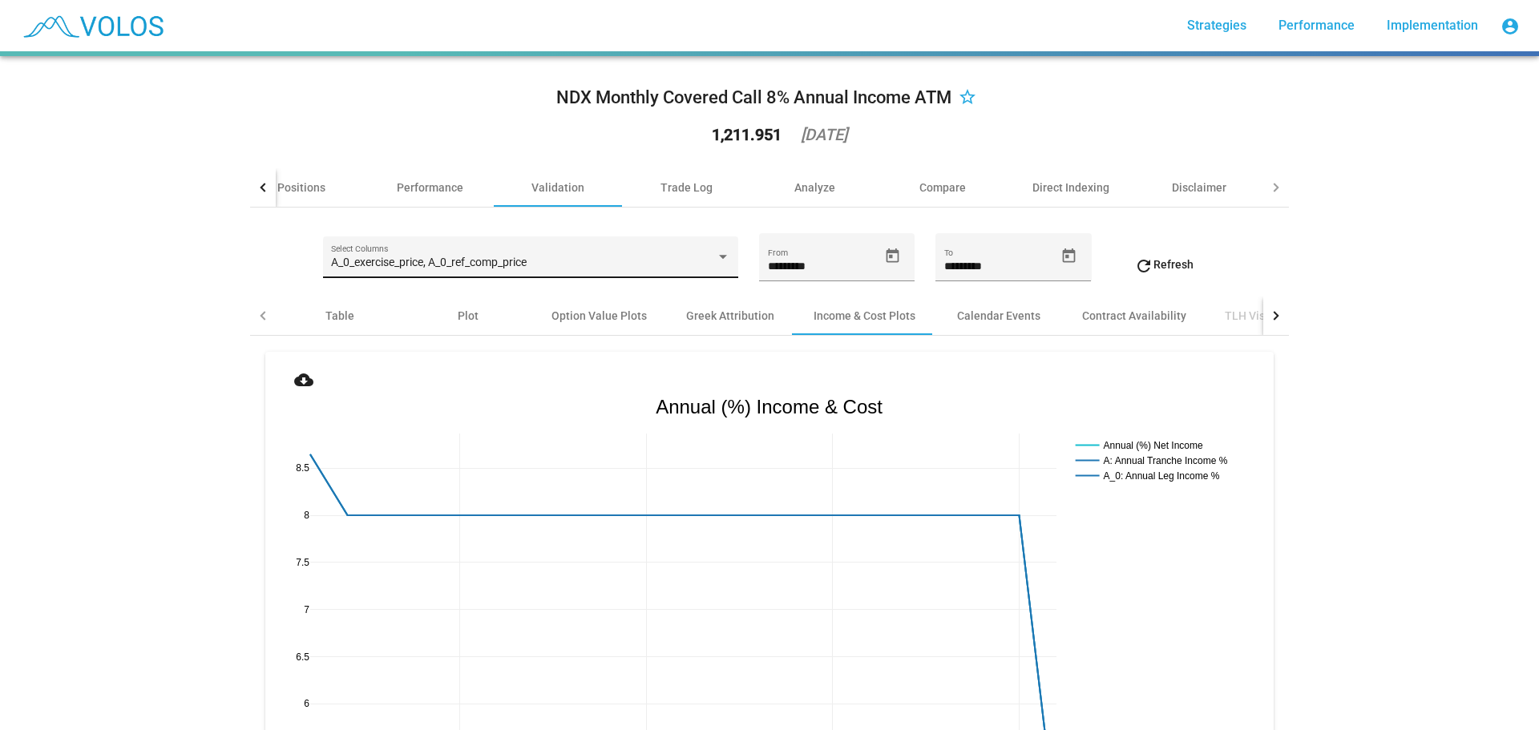
click at [706, 262] on div "A_0_exercise_price, A_0_ref_comp_price" at bounding box center [523, 262] width 384 height 13
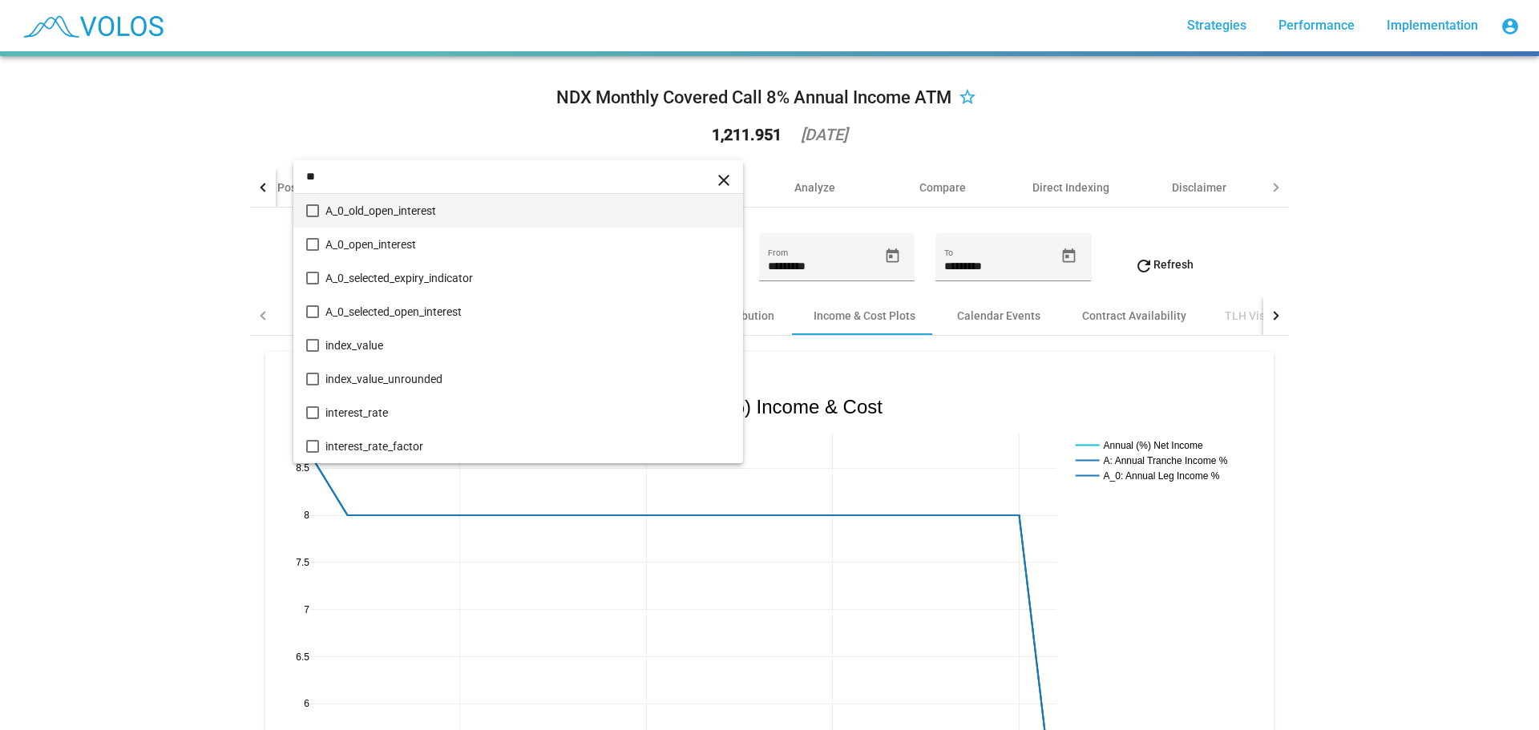
type input "*"
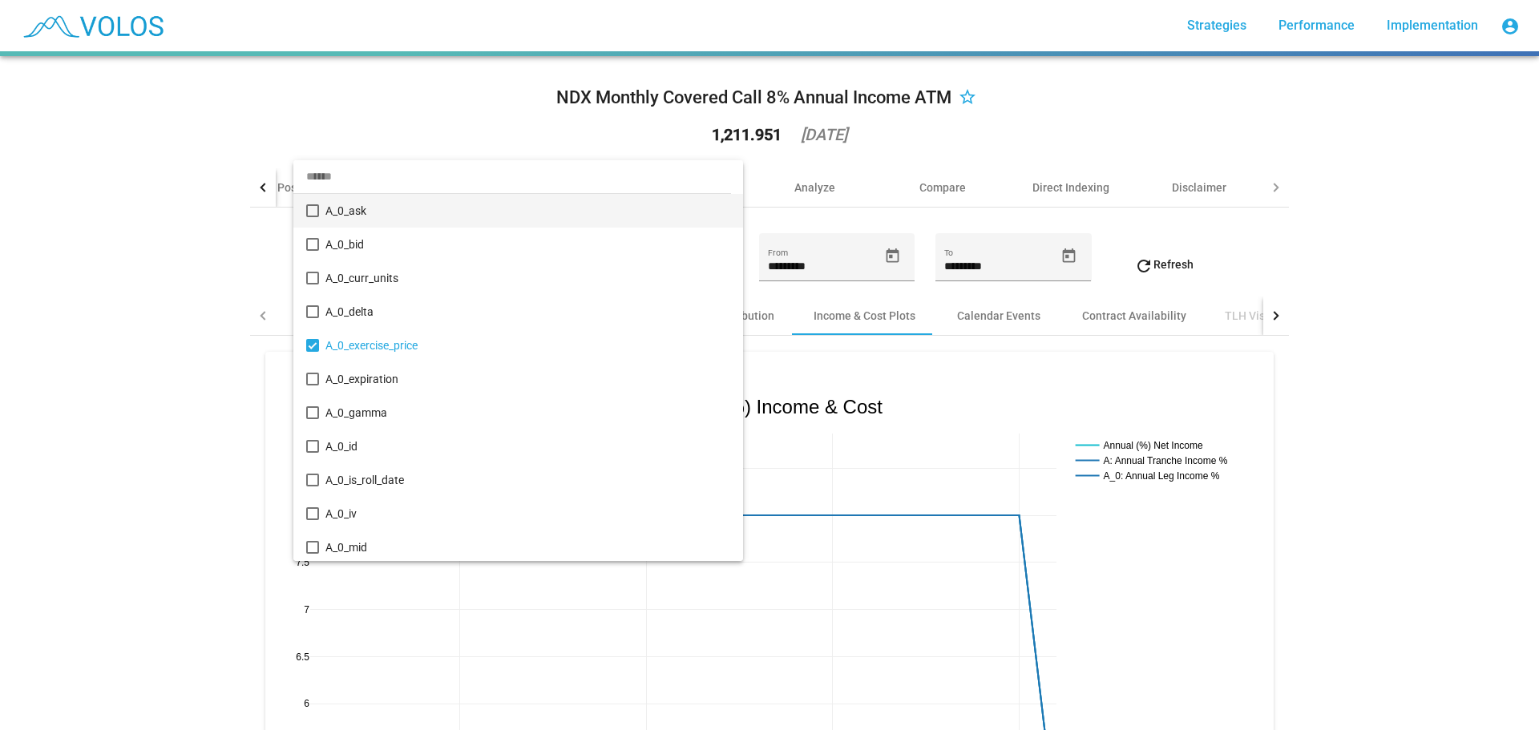
click at [1369, 390] on div at bounding box center [769, 365] width 1539 height 730
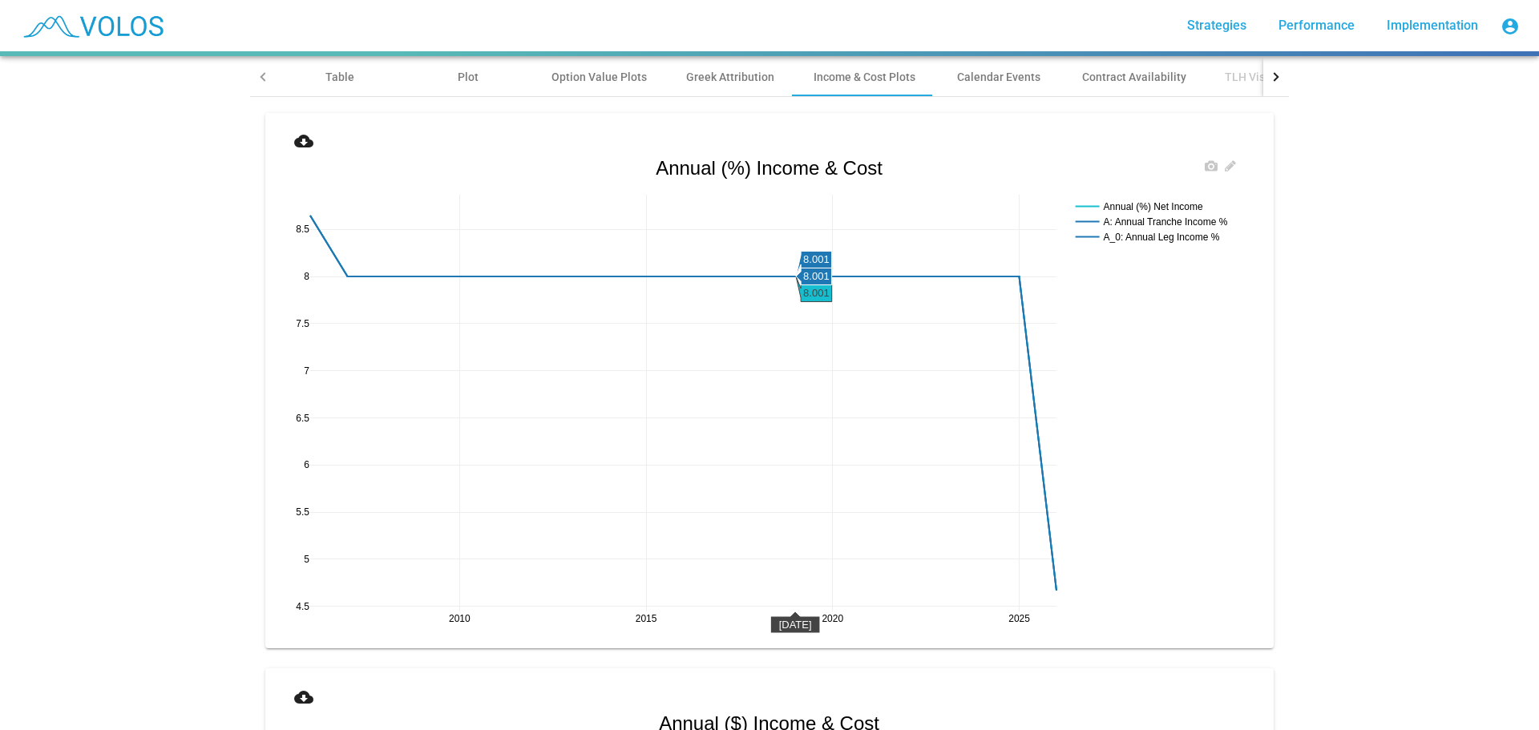
scroll to position [240, 0]
click at [303, 139] on mat-icon "cloud_download" at bounding box center [303, 139] width 19 height 19
